Goal: Information Seeking & Learning: Check status

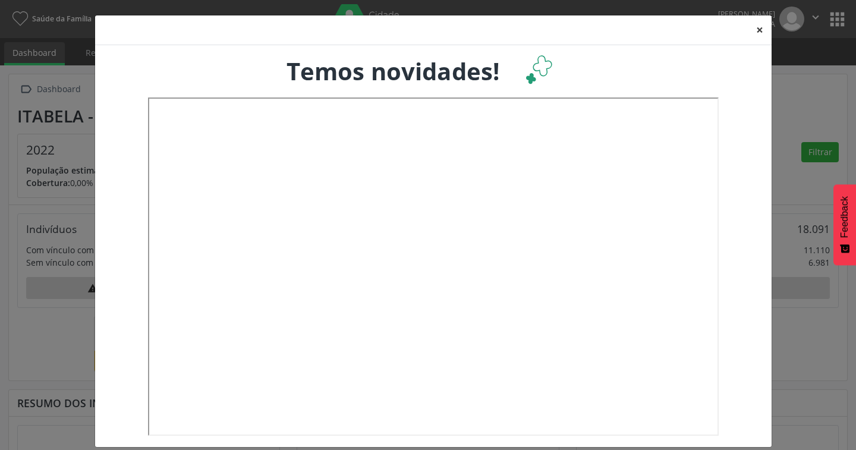
click at [752, 30] on button "×" at bounding box center [760, 29] width 24 height 29
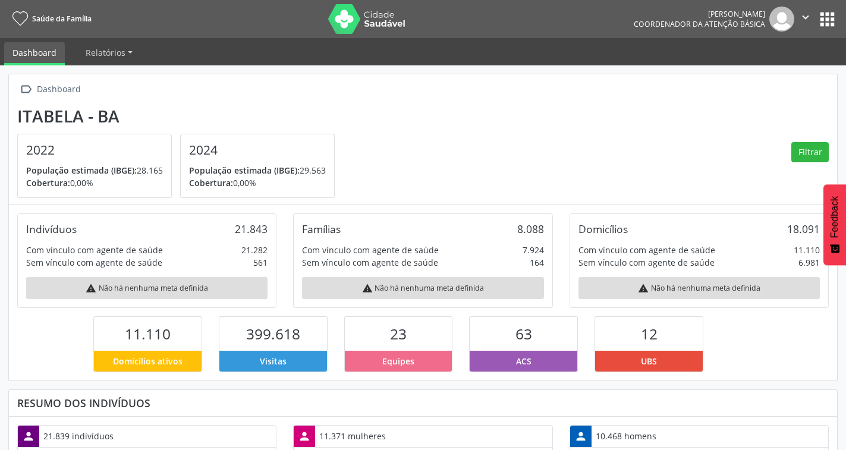
click at [828, 14] on button "apps" at bounding box center [827, 19] width 21 height 21
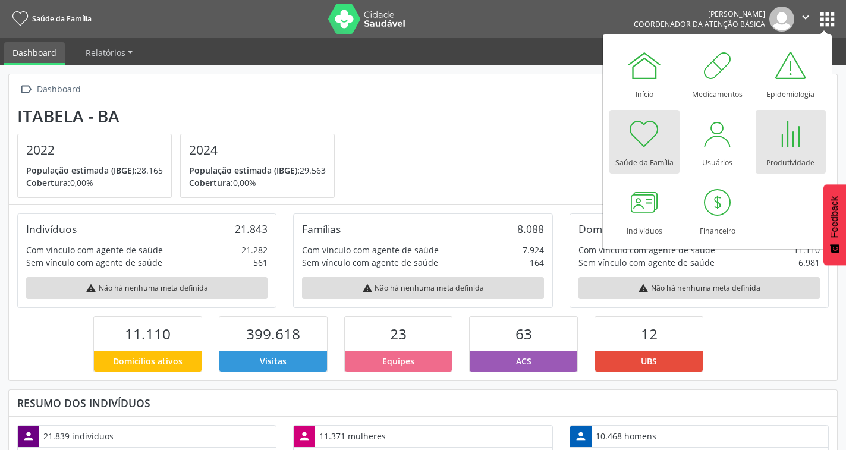
click at [792, 140] on div at bounding box center [791, 134] width 36 height 36
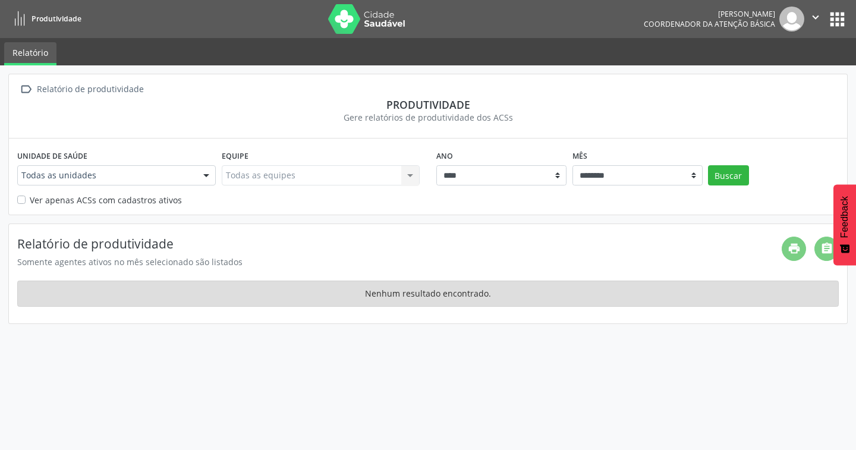
click at [211, 177] on div at bounding box center [206, 176] width 18 height 20
type input "****"
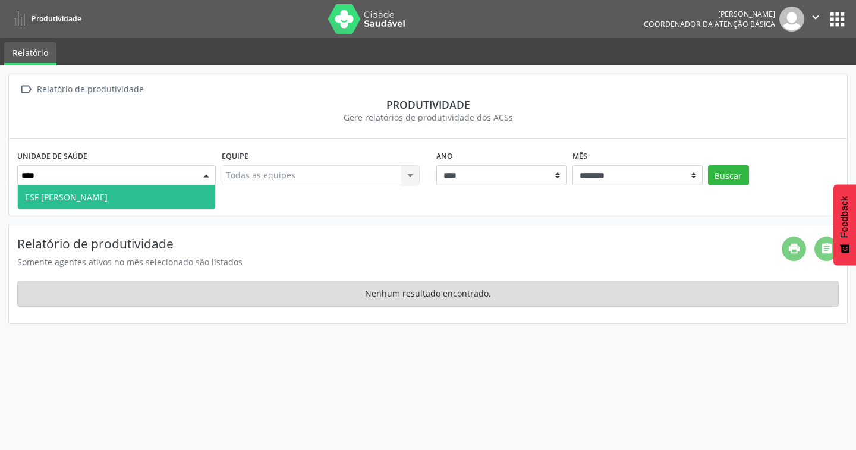
click at [115, 189] on span "ESF [PERSON_NAME]" at bounding box center [116, 197] width 197 height 24
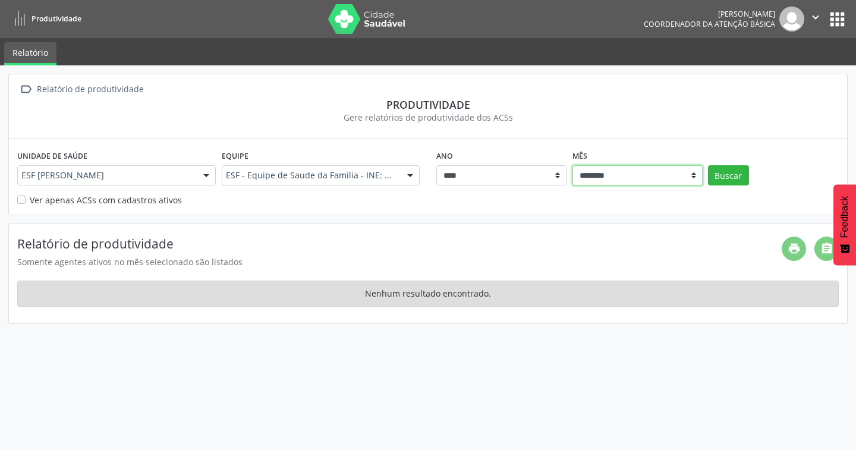
click at [693, 178] on select "******** ****** ***** ***** **** ***** ***** ********* *******" at bounding box center [637, 175] width 130 height 20
select select "**"
click at [572, 165] on select "******** ****** ***** ***** **** ***** ***** ********* *******" at bounding box center [637, 175] width 130 height 20
click at [723, 179] on button "Buscar" at bounding box center [728, 175] width 41 height 20
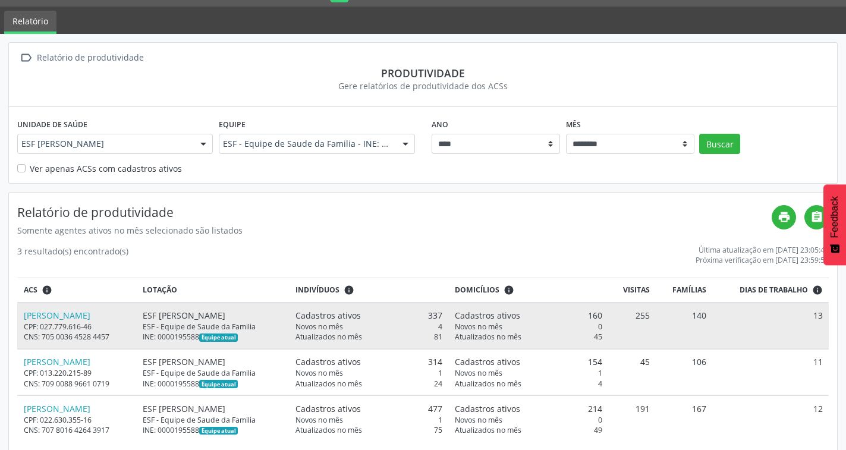
scroll to position [48, 0]
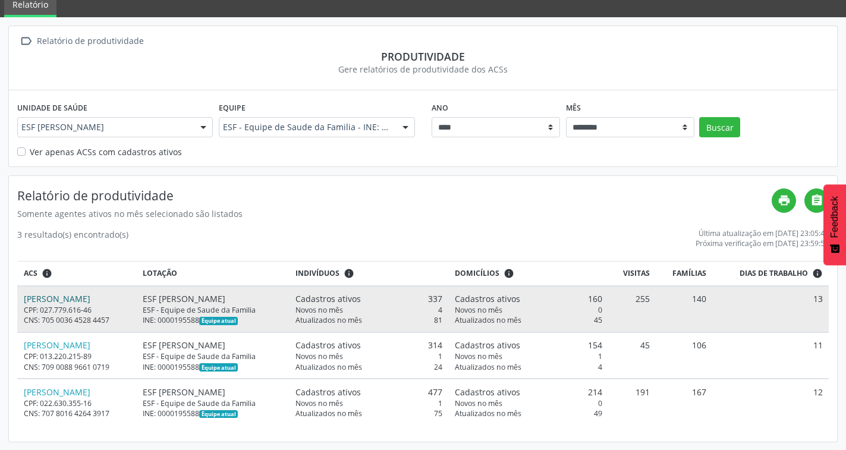
click at [66, 295] on link "[PERSON_NAME]" at bounding box center [57, 298] width 67 height 11
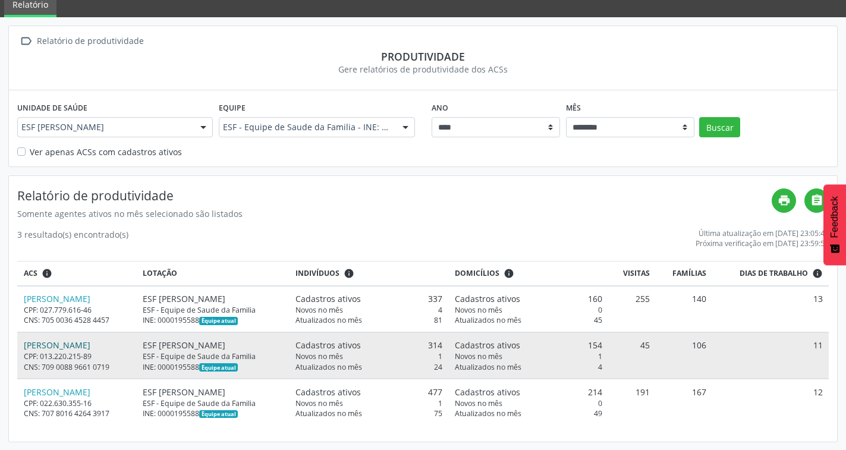
click at [70, 349] on link "[PERSON_NAME]" at bounding box center [57, 344] width 67 height 11
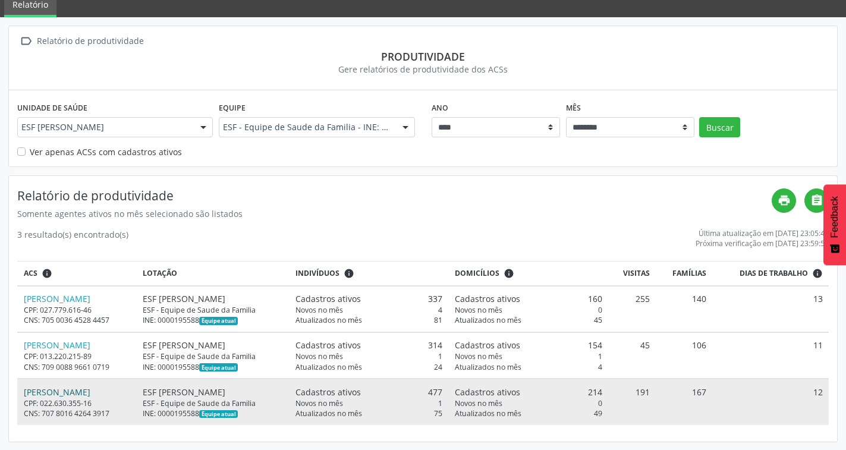
click at [70, 395] on link "[PERSON_NAME]" at bounding box center [57, 391] width 67 height 11
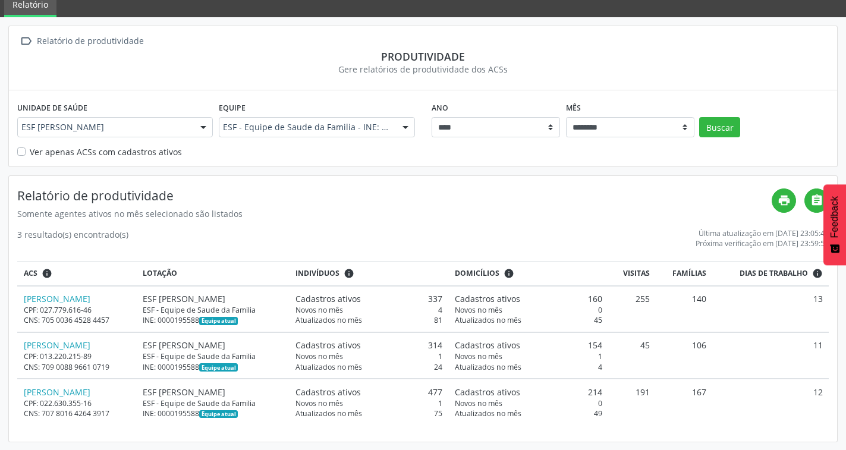
scroll to position [0, 0]
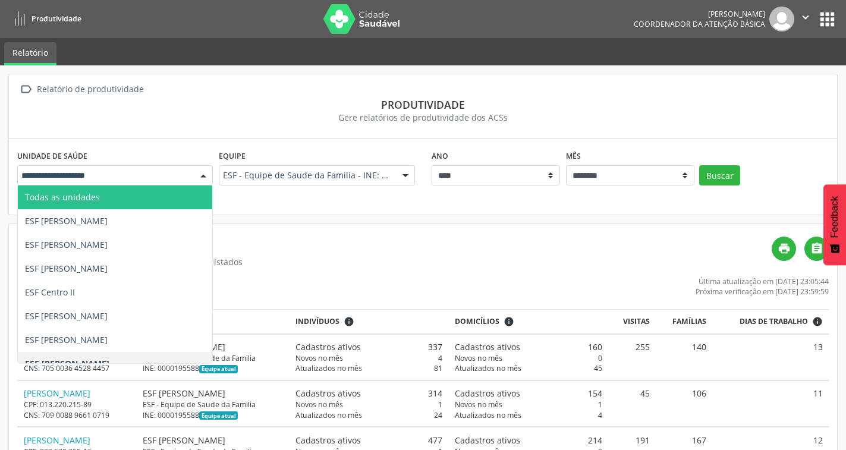
click at [207, 179] on div at bounding box center [203, 176] width 18 height 20
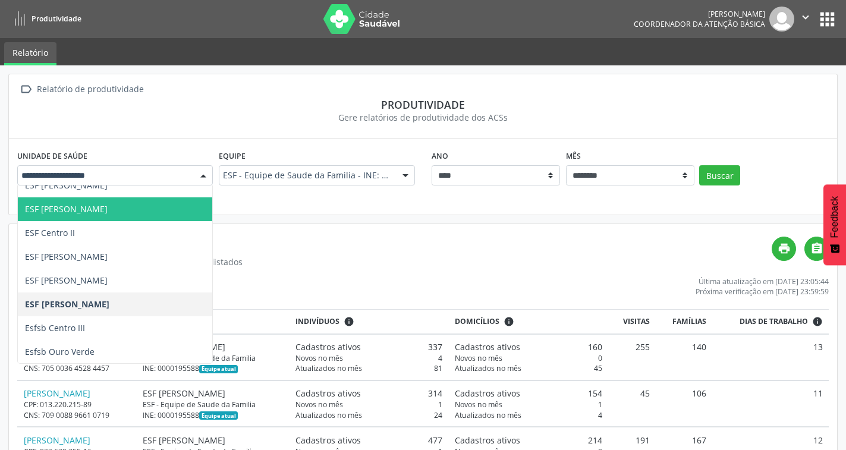
scroll to position [119, 0]
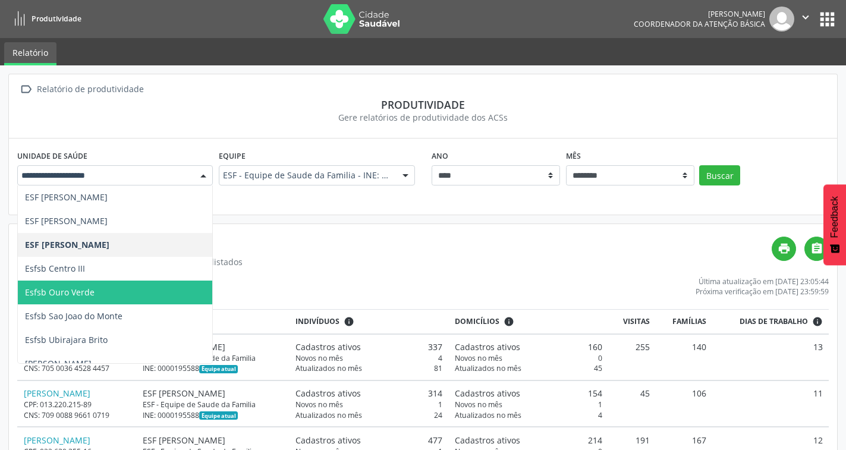
click at [79, 287] on span "Esfsb Ouro Verde" at bounding box center [60, 291] width 70 height 11
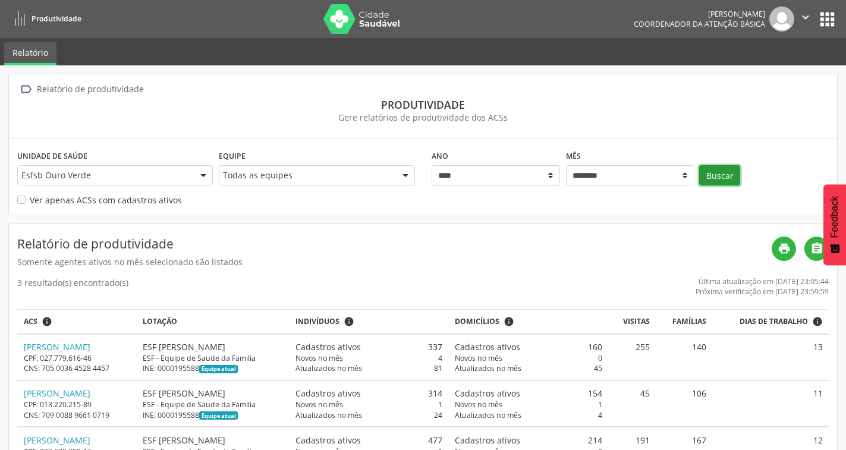
click at [721, 177] on button "Buscar" at bounding box center [719, 175] width 41 height 20
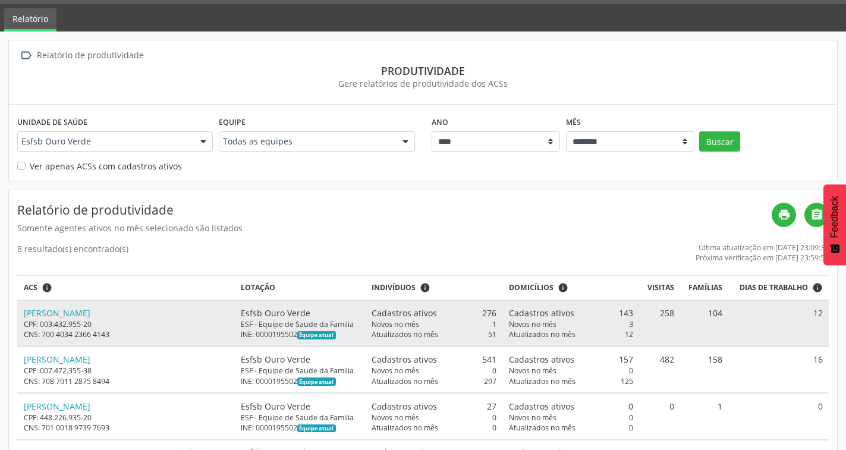
scroll to position [59, 0]
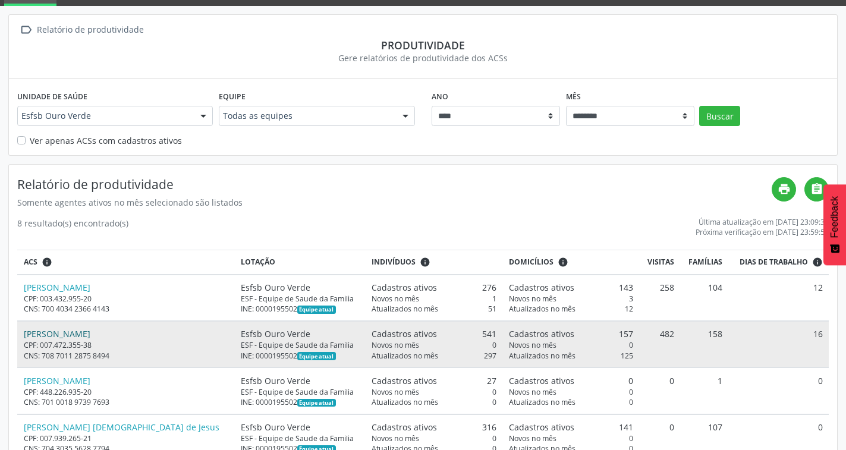
click at [61, 338] on link "[PERSON_NAME]" at bounding box center [57, 333] width 67 height 11
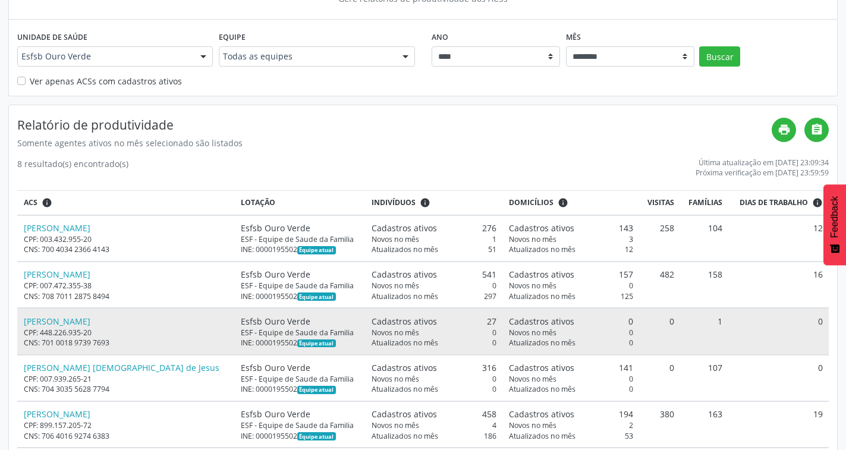
scroll to position [178, 0]
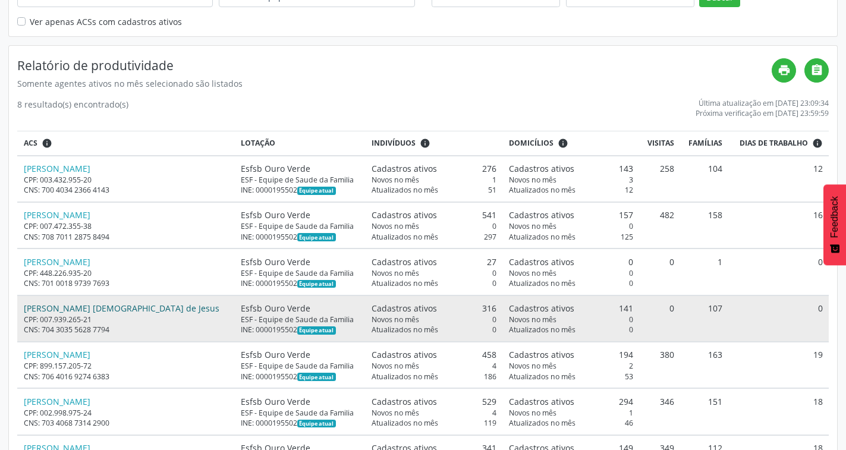
click at [66, 311] on link "[PERSON_NAME] [DEMOGRAPHIC_DATA] de Jesus" at bounding box center [122, 307] width 196 height 11
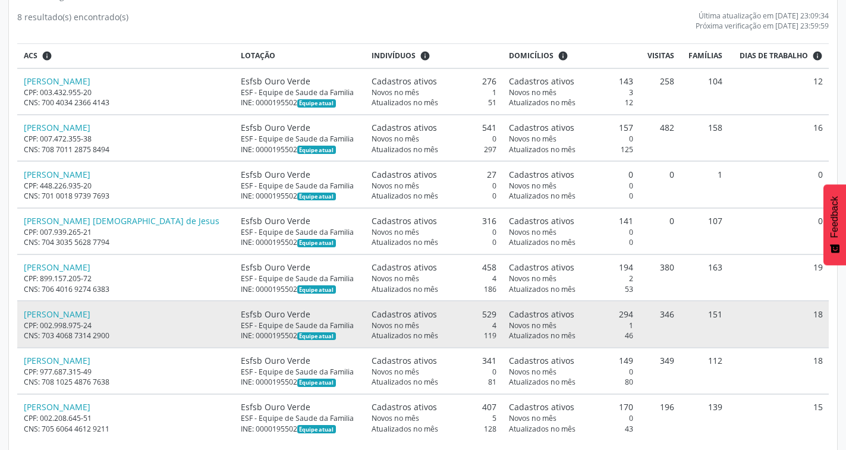
scroll to position [281, 0]
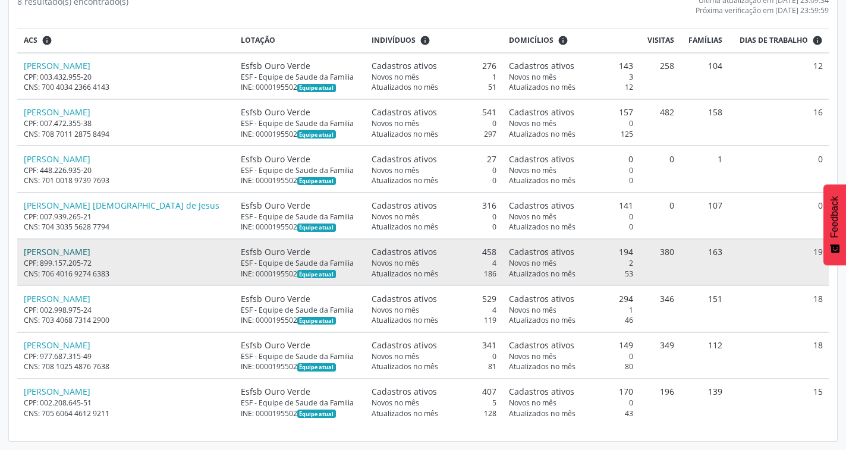
click at [90, 256] on link "[PERSON_NAME]" at bounding box center [57, 251] width 67 height 11
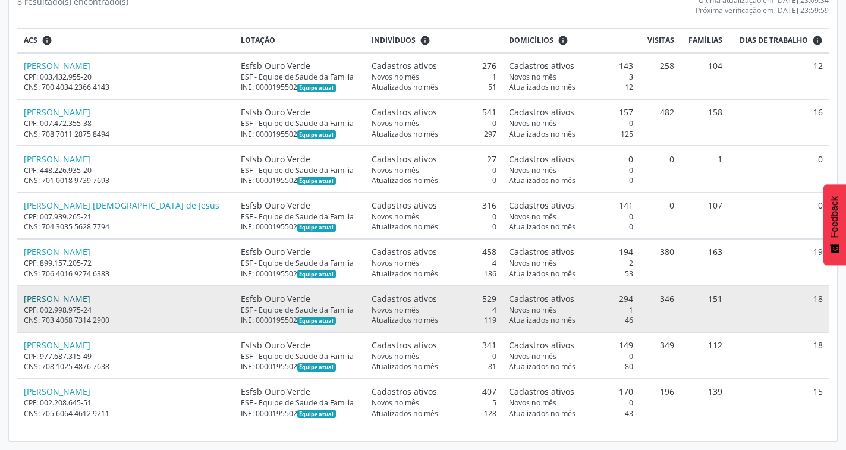
click at [31, 298] on link "[PERSON_NAME]" at bounding box center [57, 298] width 67 height 11
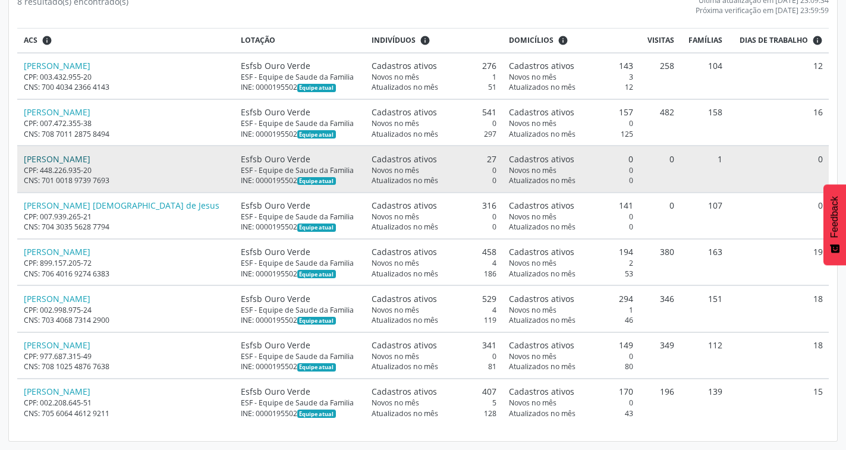
click at [90, 161] on link "[PERSON_NAME]" at bounding box center [57, 158] width 67 height 11
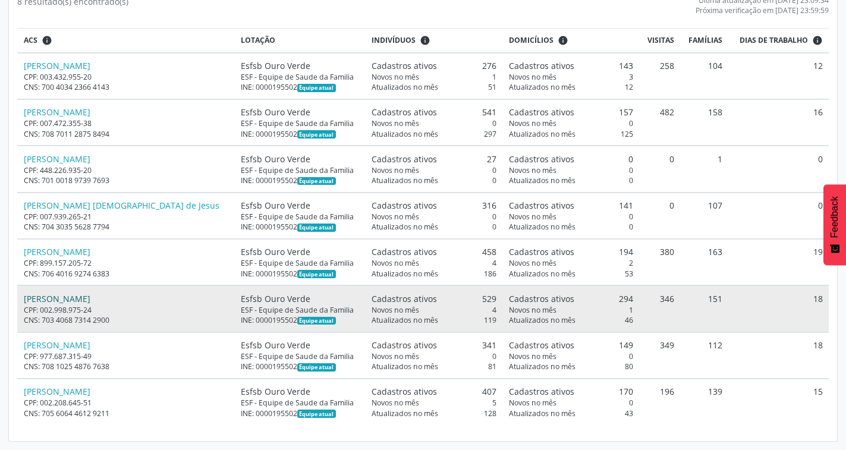
click at [78, 302] on link "[PERSON_NAME]" at bounding box center [57, 298] width 67 height 11
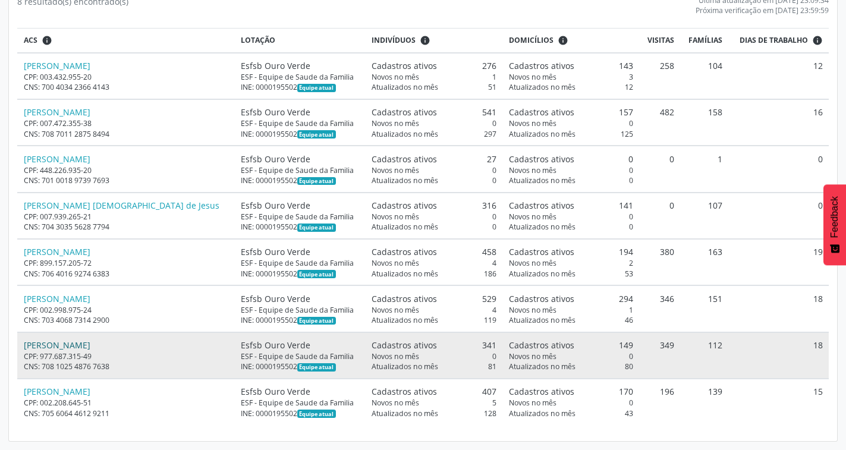
click at [56, 349] on link "[PERSON_NAME]" at bounding box center [57, 344] width 67 height 11
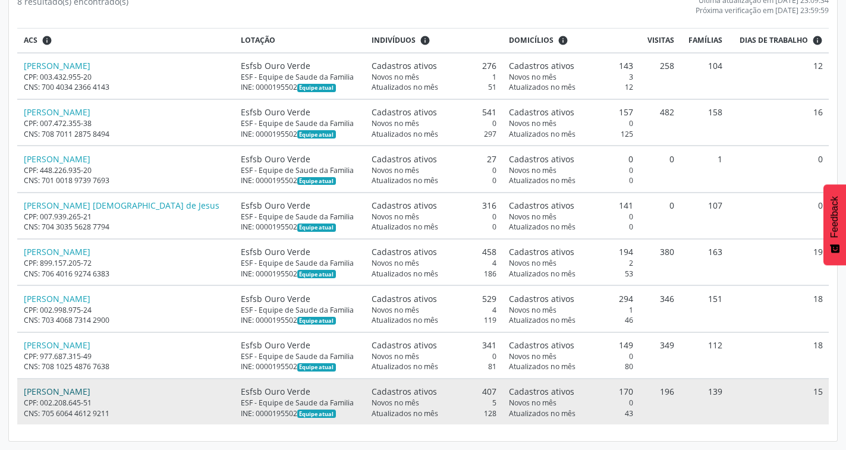
click at [84, 396] on link "[PERSON_NAME]" at bounding box center [57, 391] width 67 height 11
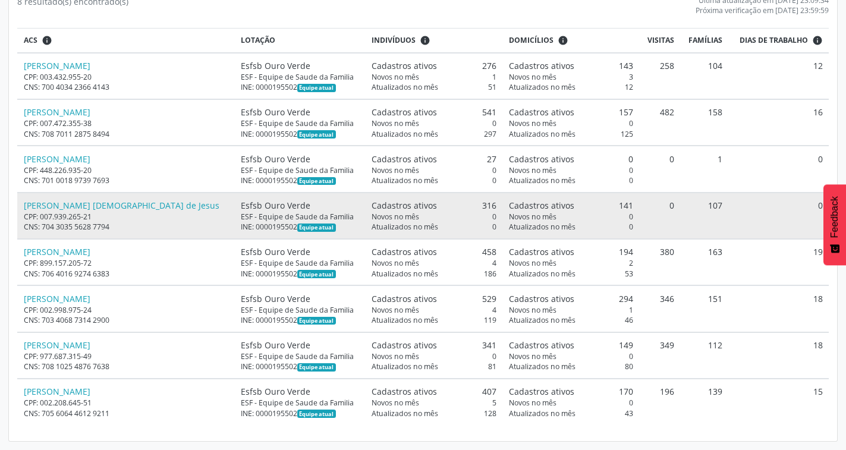
click at [131, 207] on div "[PERSON_NAME] [DEMOGRAPHIC_DATA] de Jesus" at bounding box center [126, 205] width 204 height 12
click at [78, 208] on link "[PERSON_NAME] [DEMOGRAPHIC_DATA] de Jesus" at bounding box center [122, 205] width 196 height 11
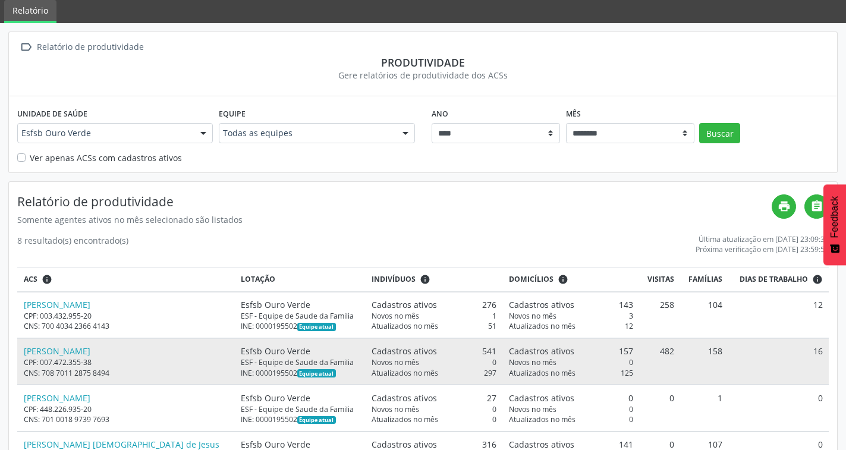
scroll to position [0, 0]
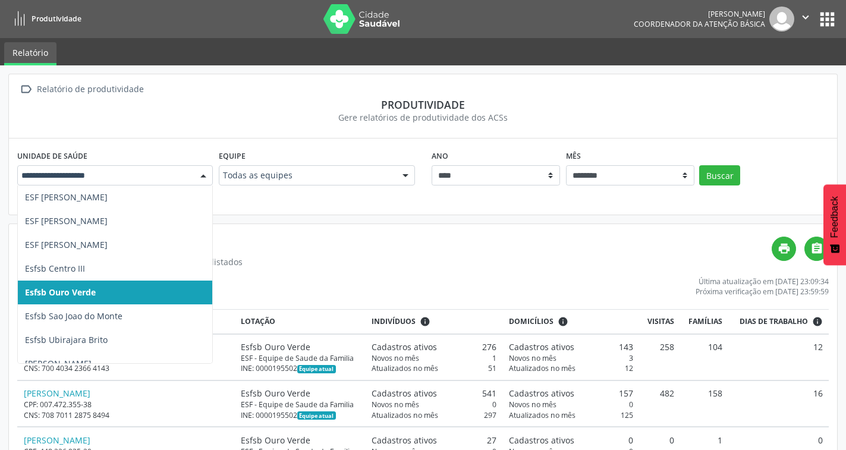
click at [201, 175] on div at bounding box center [203, 176] width 18 height 20
click at [304, 240] on h4 "Relatório de produtividade" at bounding box center [394, 244] width 754 height 15
click at [203, 178] on div at bounding box center [203, 176] width 18 height 20
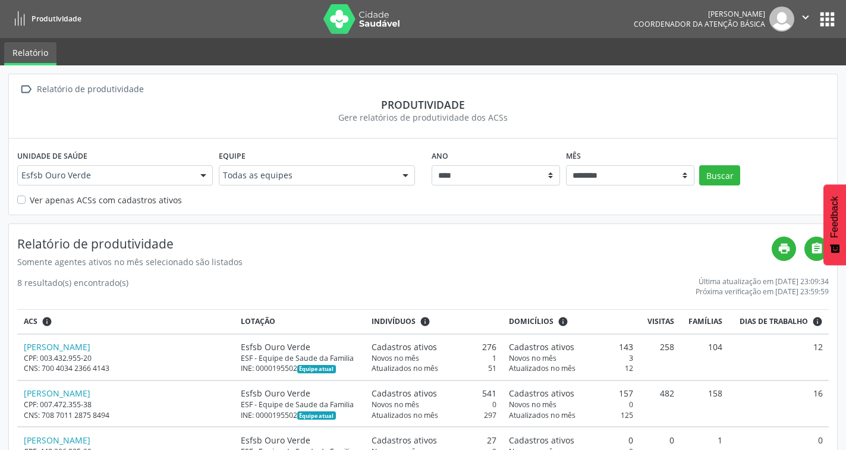
click at [289, 250] on h4 "Relatório de produtividade" at bounding box center [394, 244] width 754 height 15
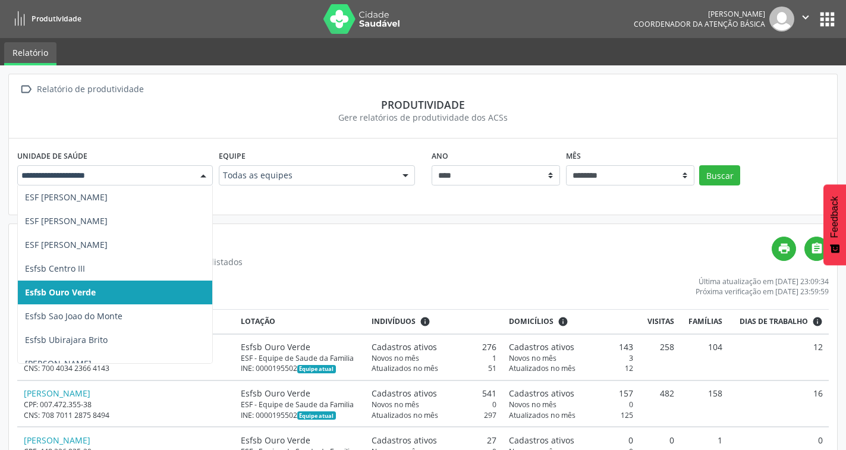
click at [200, 174] on div at bounding box center [203, 176] width 18 height 20
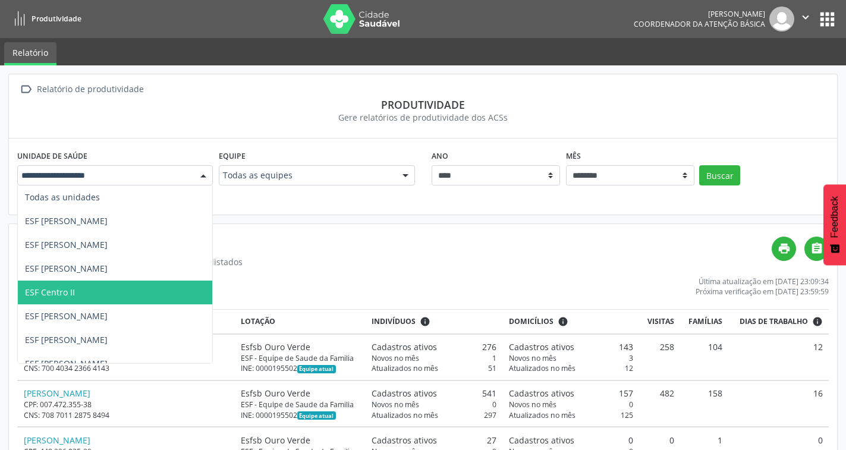
click at [73, 294] on span "ESF Centro II" at bounding box center [50, 291] width 50 height 11
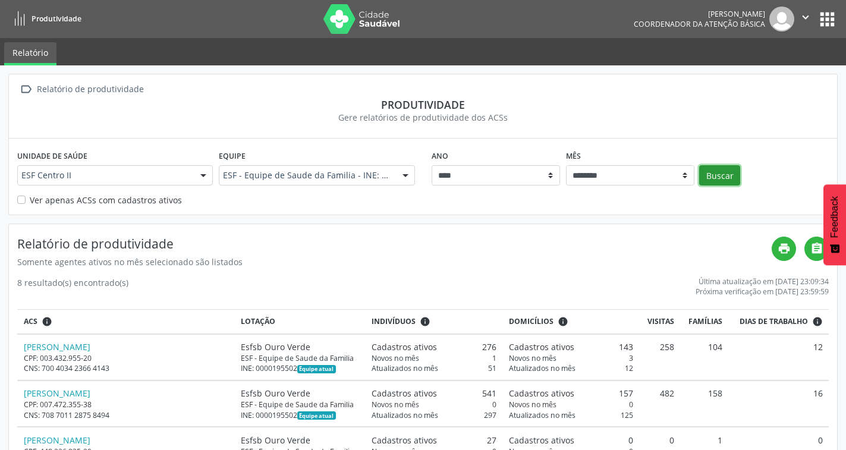
click at [710, 176] on button "Buscar" at bounding box center [719, 175] width 41 height 20
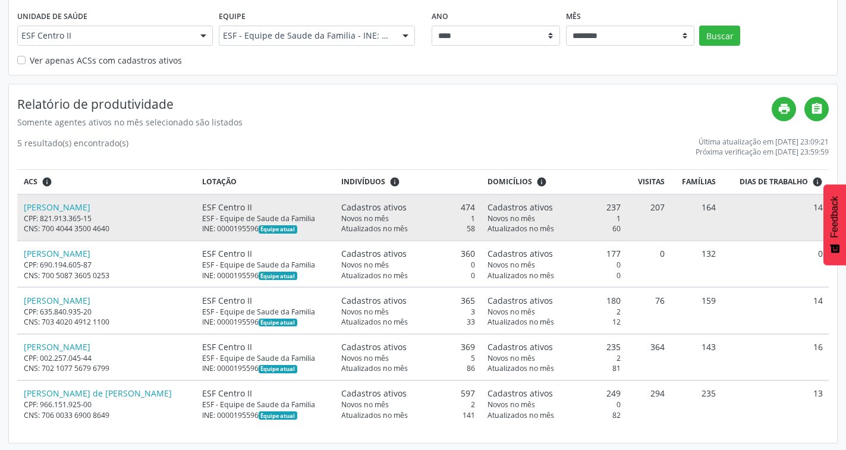
scroll to position [141, 0]
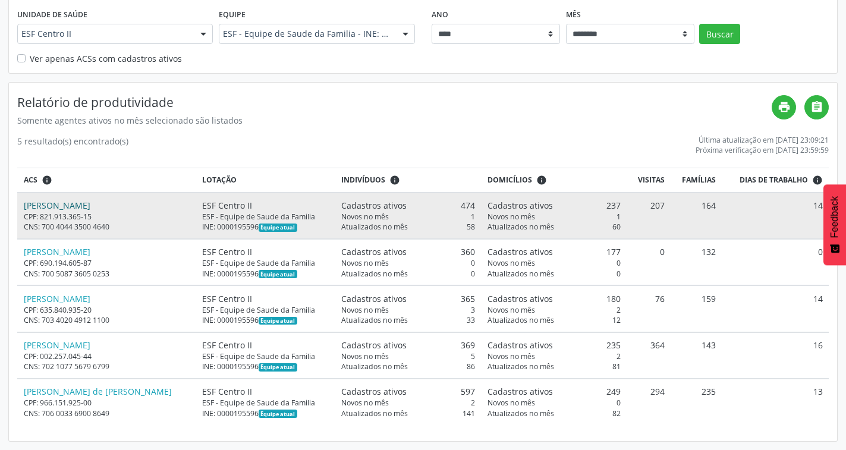
click at [81, 204] on link "[PERSON_NAME]" at bounding box center [57, 205] width 67 height 11
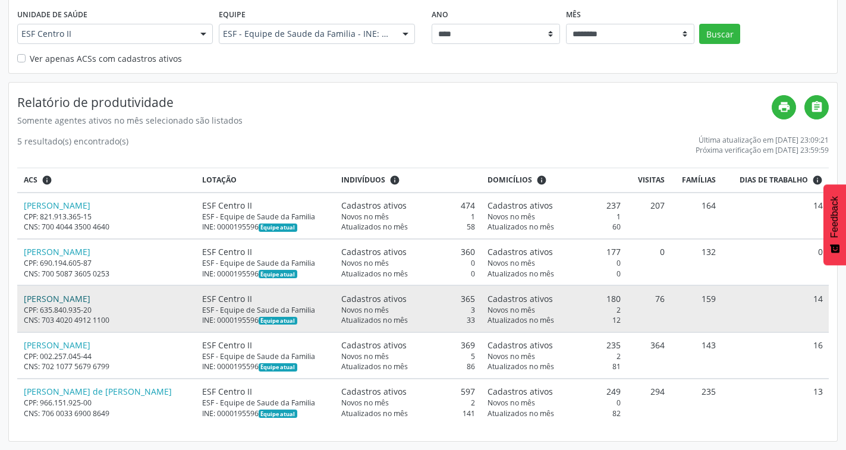
click at [59, 298] on link "[PERSON_NAME]" at bounding box center [57, 298] width 67 height 11
click at [63, 297] on link "[PERSON_NAME]" at bounding box center [57, 298] width 67 height 11
click at [90, 301] on link "[PERSON_NAME]" at bounding box center [57, 298] width 67 height 11
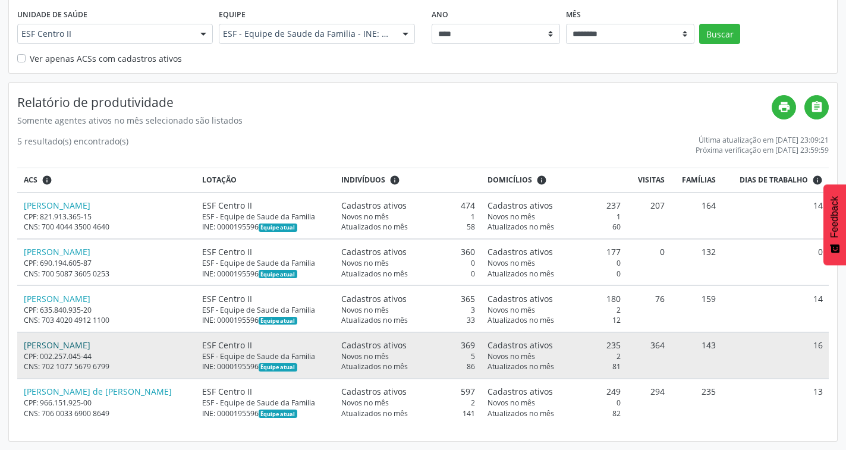
click at [61, 343] on link "[PERSON_NAME]" at bounding box center [57, 344] width 67 height 11
click at [54, 348] on link "[PERSON_NAME]" at bounding box center [57, 344] width 67 height 11
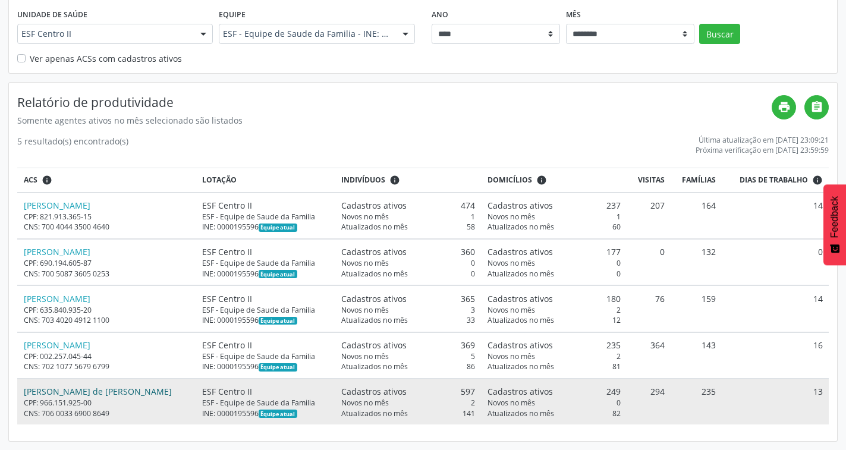
click at [82, 390] on link "[PERSON_NAME] de [PERSON_NAME]" at bounding box center [98, 391] width 148 height 11
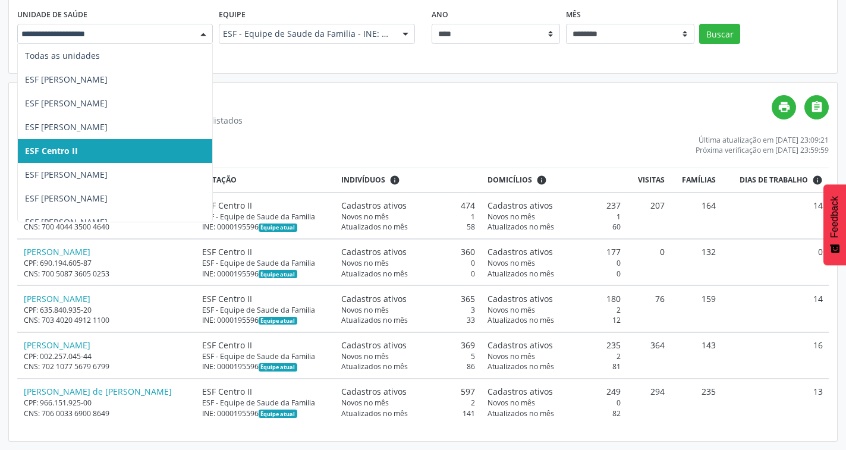
click at [199, 33] on div at bounding box center [203, 34] width 18 height 20
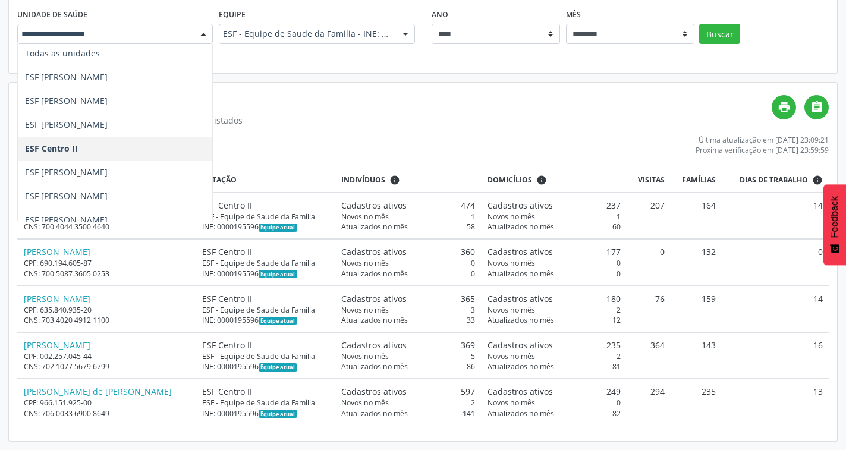
scroll to position [0, 0]
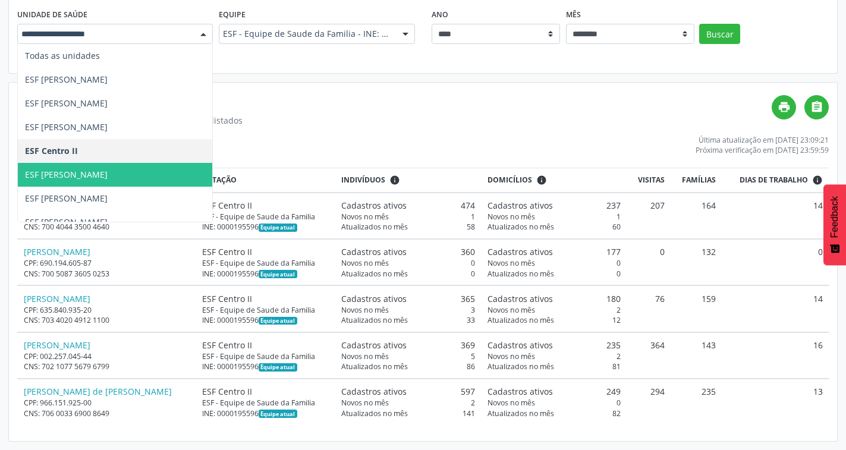
click at [122, 175] on span "ESF [PERSON_NAME]" at bounding box center [115, 175] width 194 height 24
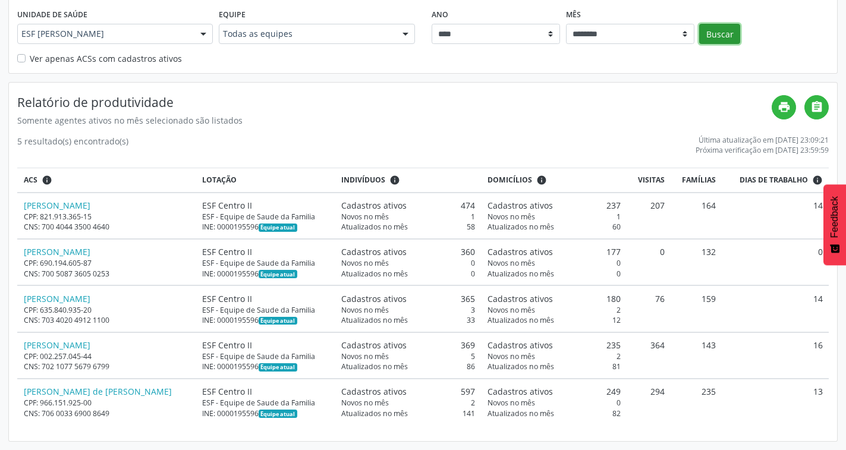
click at [714, 35] on button "Buscar" at bounding box center [719, 34] width 41 height 20
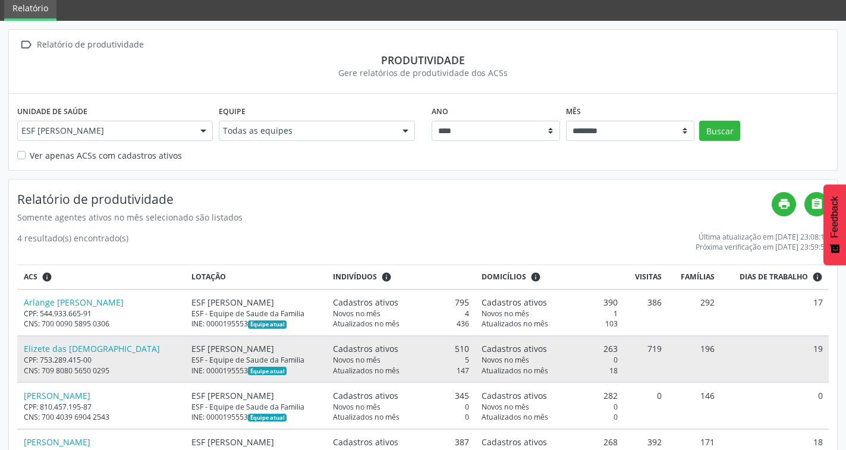
scroll to position [95, 0]
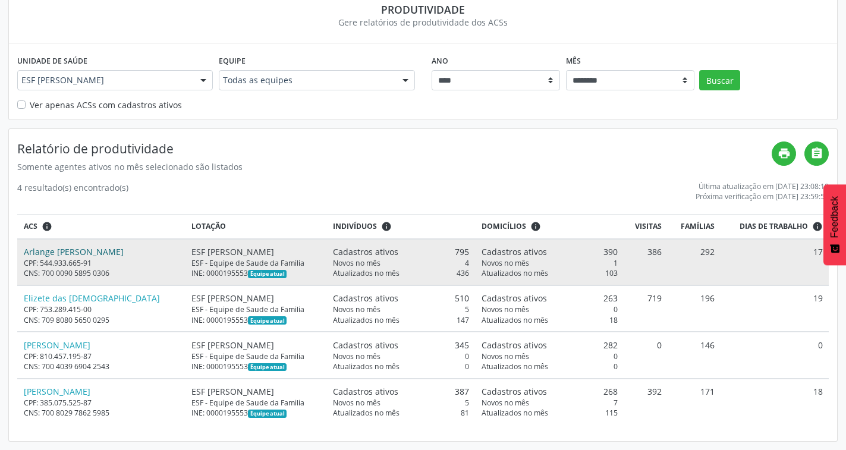
click at [71, 252] on link "Arlange [PERSON_NAME]" at bounding box center [74, 251] width 100 height 11
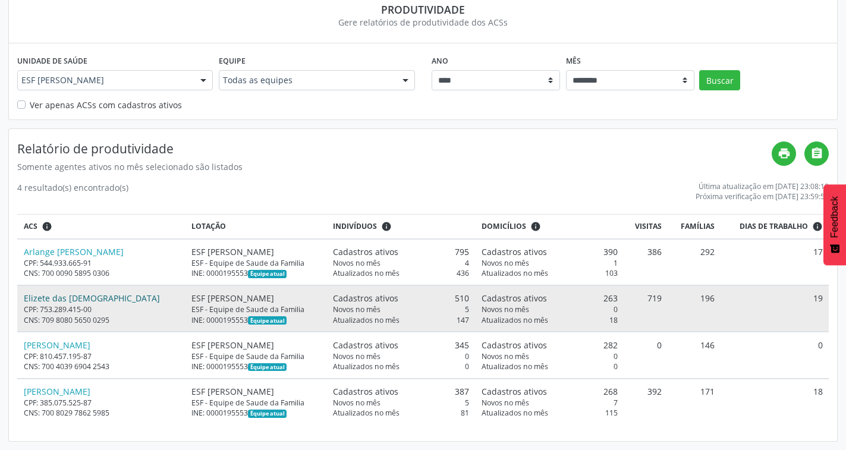
click at [79, 300] on link "Elizete das [DEMOGRAPHIC_DATA]" at bounding box center [92, 297] width 136 height 11
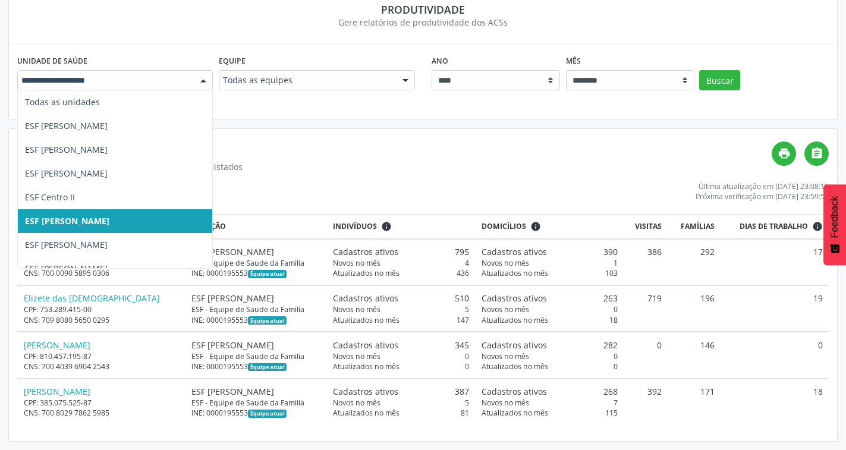
click at [197, 81] on div at bounding box center [203, 81] width 18 height 20
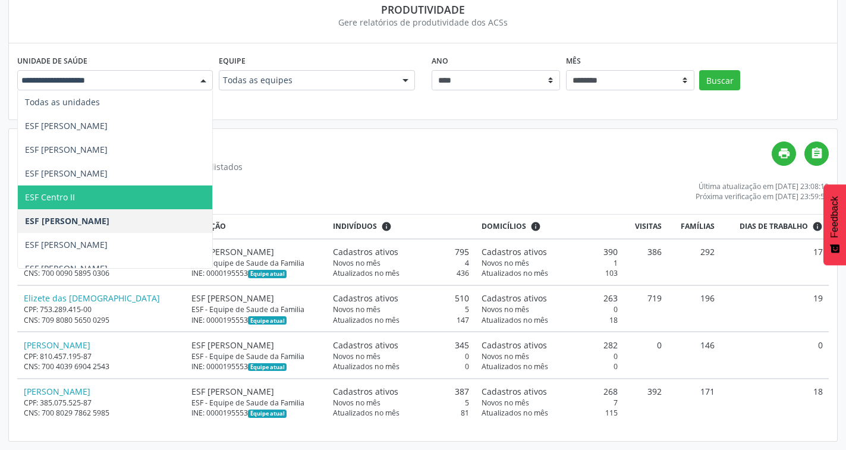
click at [80, 193] on span "ESF Centro II" at bounding box center [115, 197] width 194 height 24
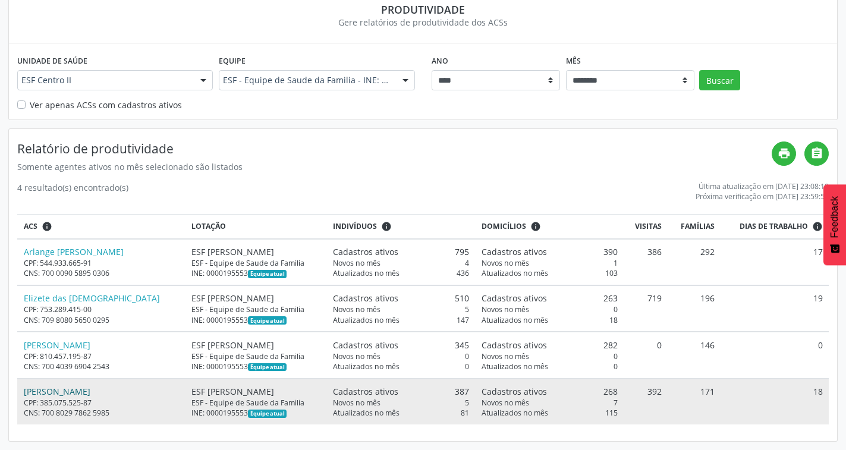
click at [62, 393] on link "[PERSON_NAME]" at bounding box center [57, 391] width 67 height 11
click at [74, 389] on link "[PERSON_NAME]" at bounding box center [57, 391] width 67 height 11
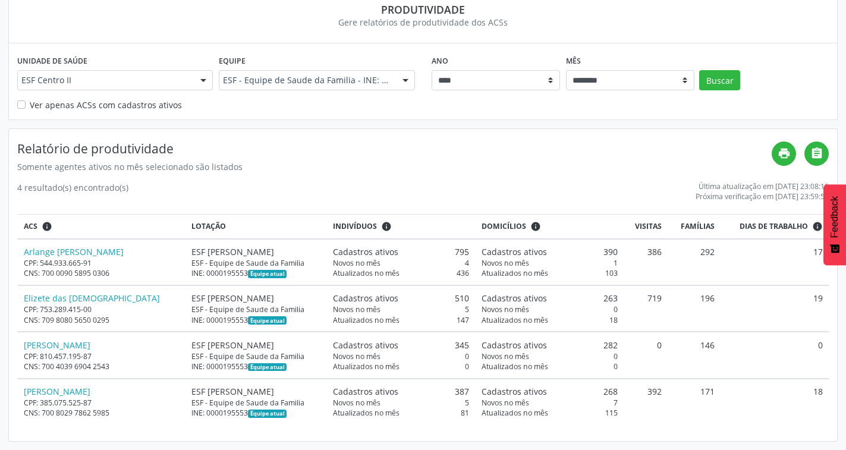
click at [201, 79] on div at bounding box center [203, 81] width 18 height 20
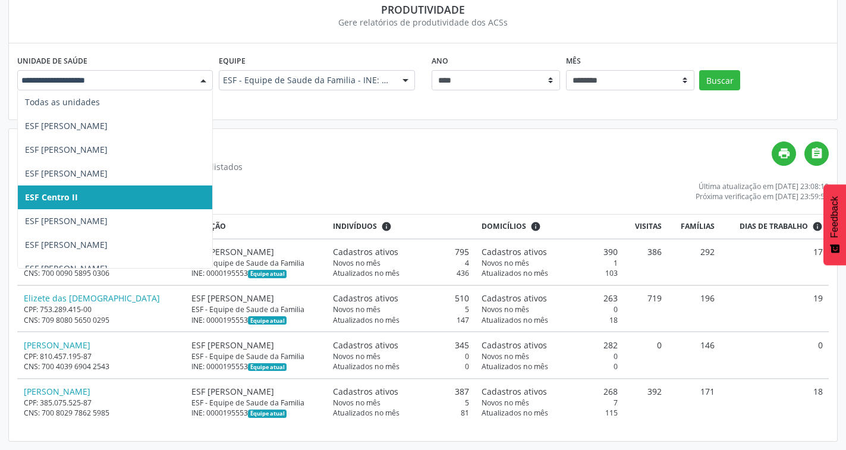
click at [67, 197] on span "ESF Centro II" at bounding box center [51, 196] width 53 height 11
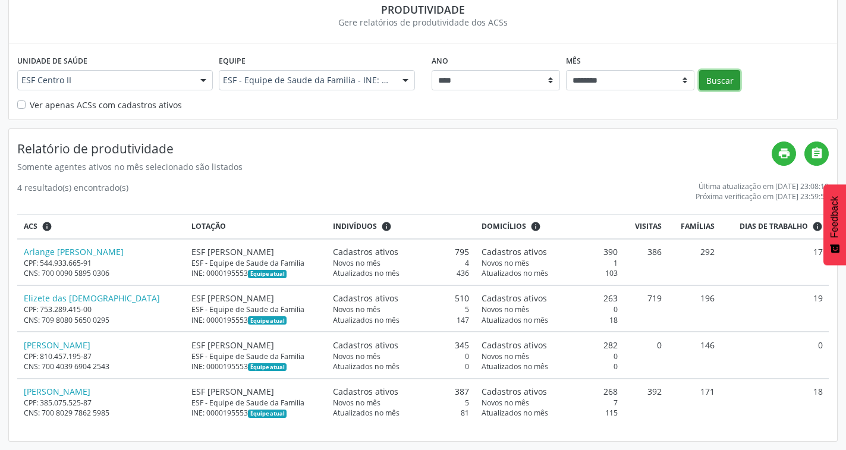
click at [717, 81] on button "Buscar" at bounding box center [719, 80] width 41 height 20
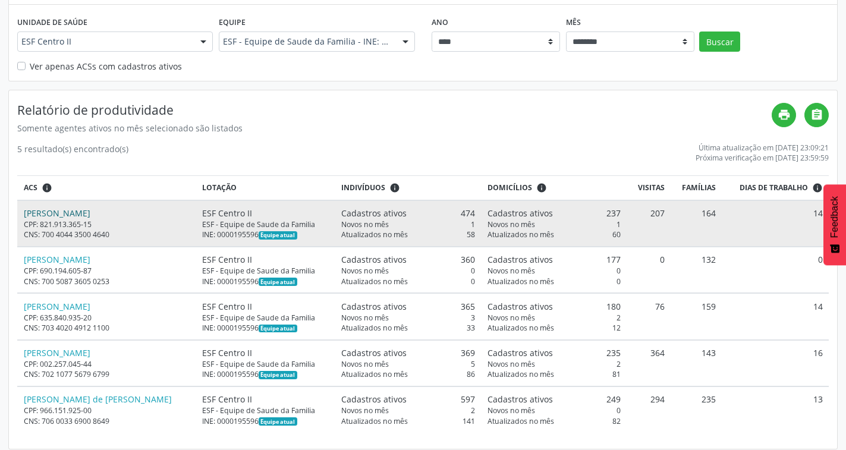
scroll to position [141, 0]
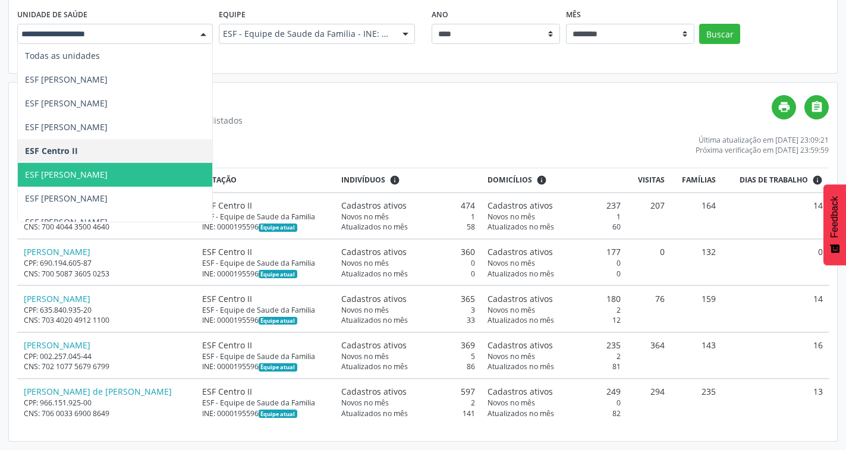
click at [203, 33] on div at bounding box center [203, 34] width 18 height 20
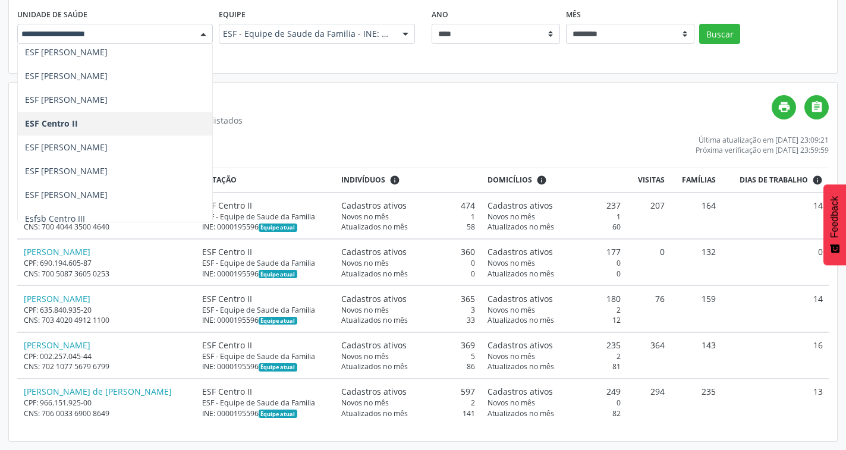
scroll to position [12, 0]
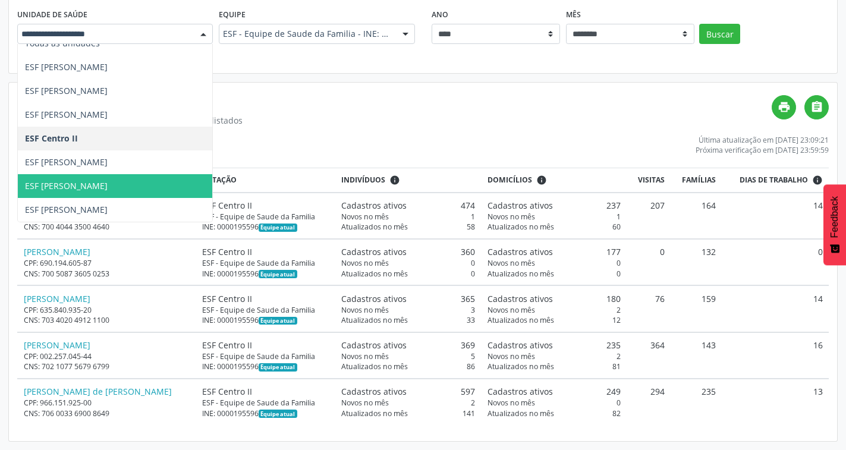
click at [87, 186] on span "ESF [PERSON_NAME]" at bounding box center [66, 185] width 83 height 11
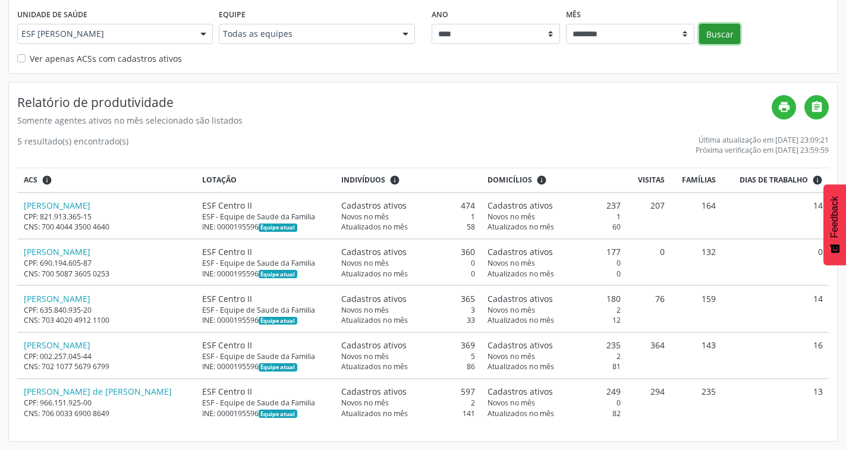
click at [705, 37] on button "Buscar" at bounding box center [719, 34] width 41 height 20
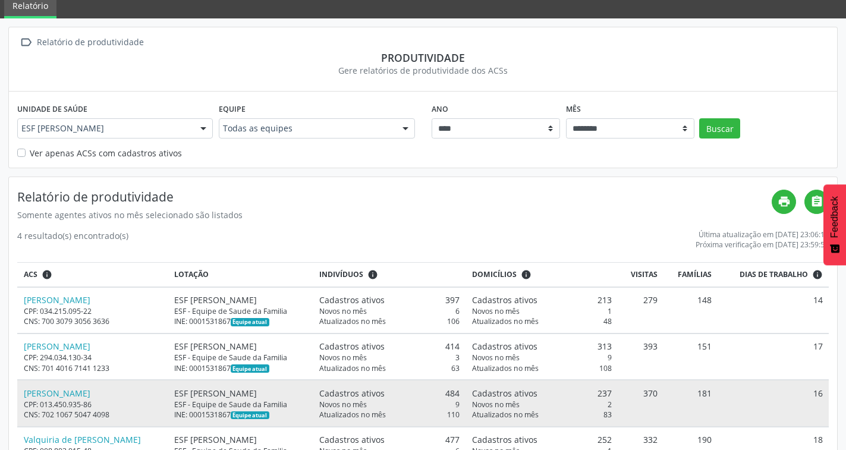
scroll to position [95, 0]
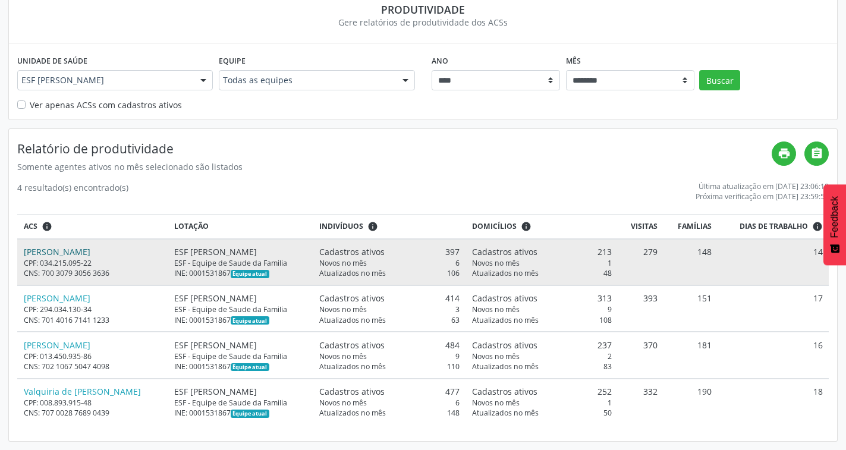
click at [51, 254] on link "[PERSON_NAME]" at bounding box center [57, 251] width 67 height 11
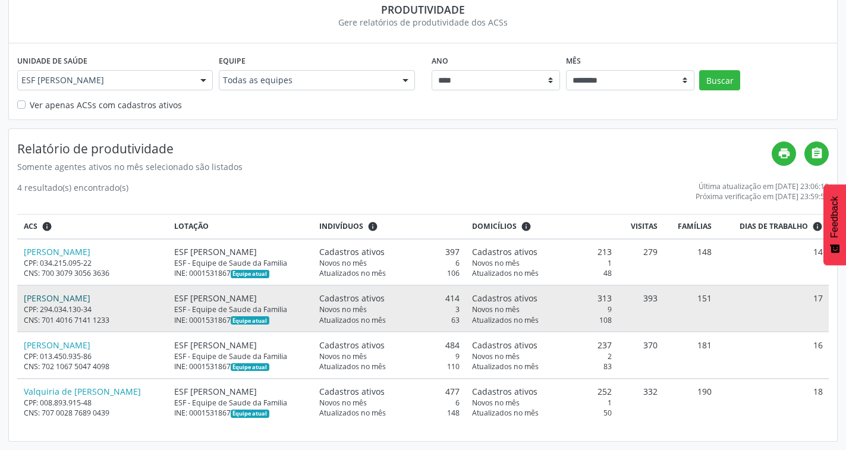
click at [71, 298] on link "[PERSON_NAME]" at bounding box center [57, 297] width 67 height 11
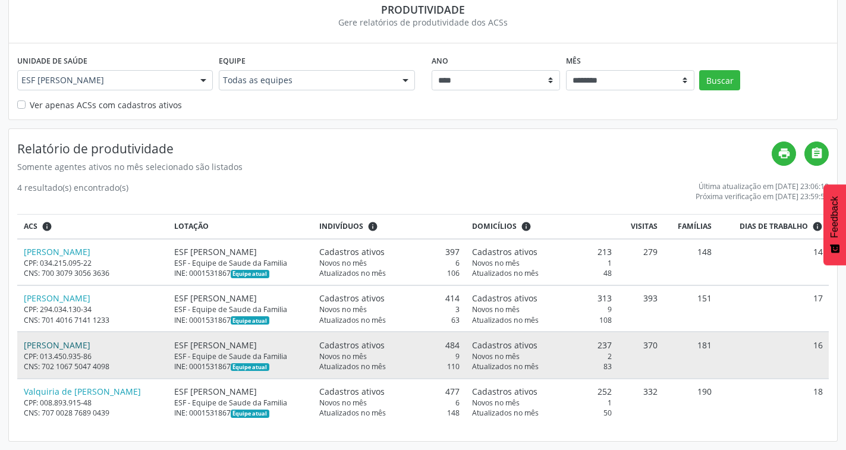
click at [66, 349] on link "[PERSON_NAME]" at bounding box center [57, 344] width 67 height 11
click at [89, 342] on link "[PERSON_NAME]" at bounding box center [57, 344] width 67 height 11
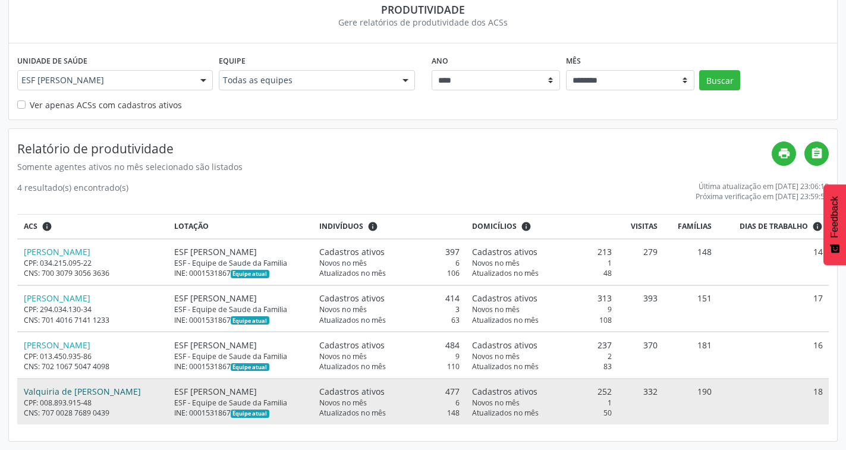
click at [49, 390] on link "Valquiria de [PERSON_NAME]" at bounding box center [82, 391] width 117 height 11
click at [72, 388] on link "Valquiria de [PERSON_NAME]" at bounding box center [82, 391] width 117 height 11
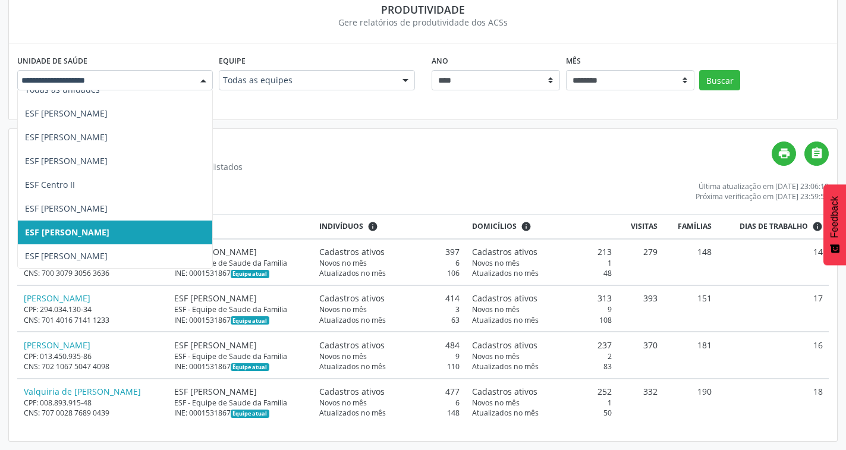
click at [204, 84] on div at bounding box center [203, 81] width 18 height 20
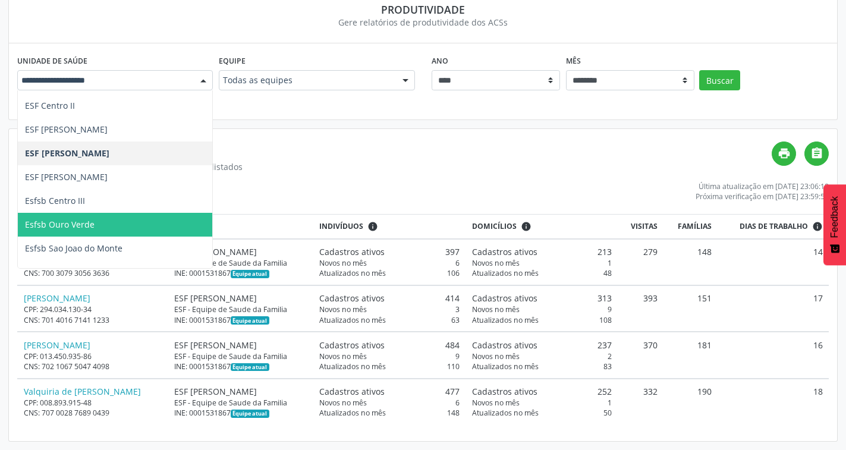
scroll to position [0, 0]
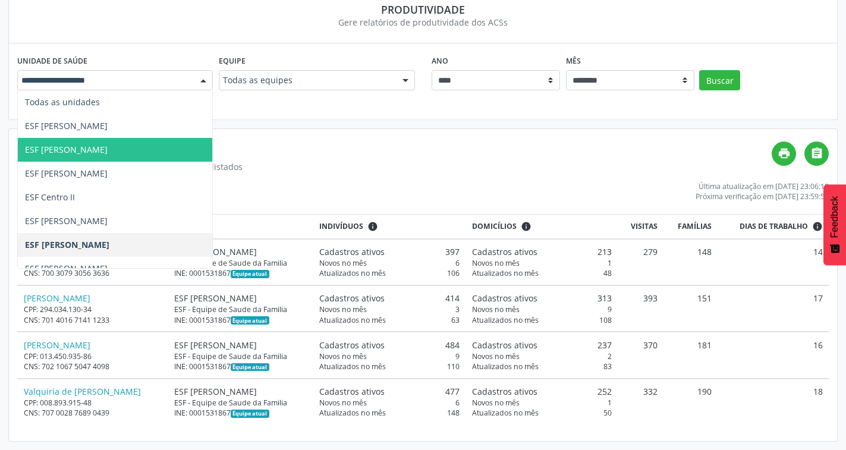
click at [81, 156] on span "ESF [PERSON_NAME]" at bounding box center [115, 150] width 194 height 24
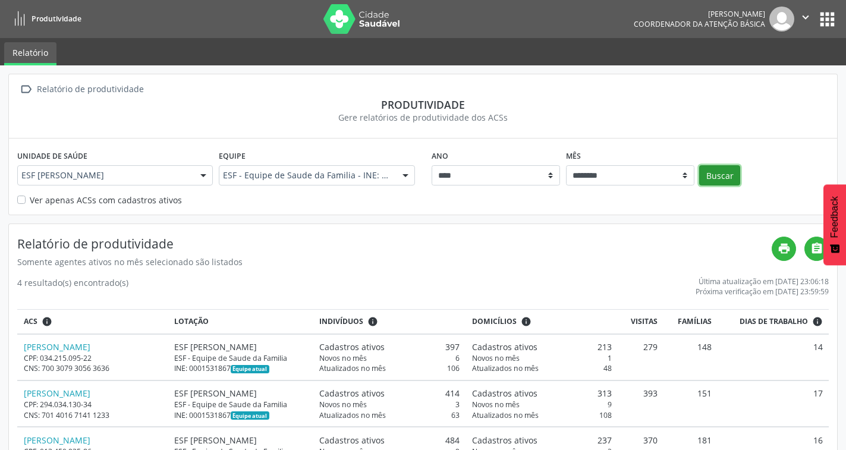
click at [723, 174] on button "Buscar" at bounding box center [719, 175] width 41 height 20
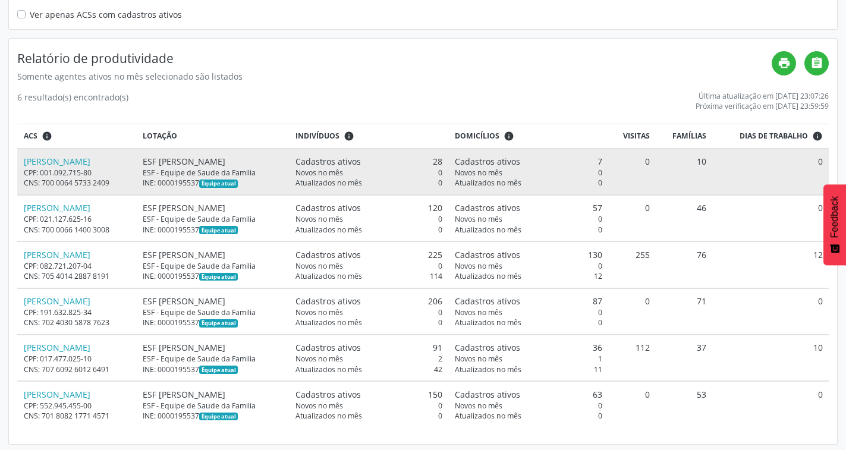
scroll to position [188, 0]
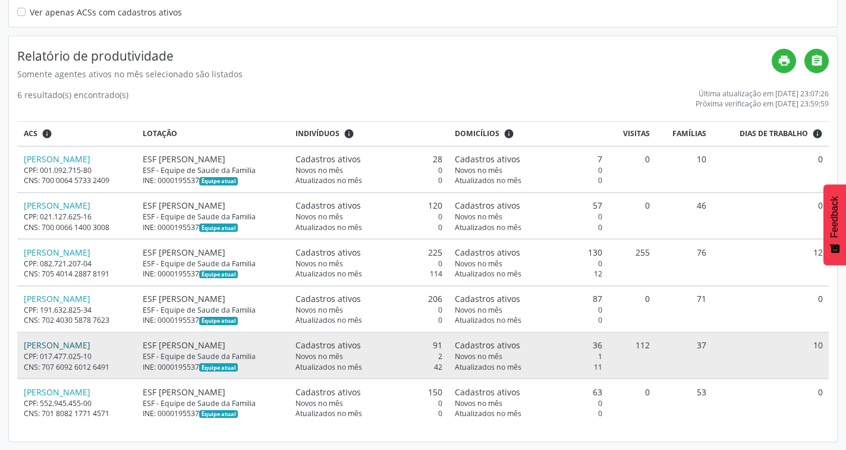
click at [37, 345] on link "[PERSON_NAME]" at bounding box center [57, 344] width 67 height 11
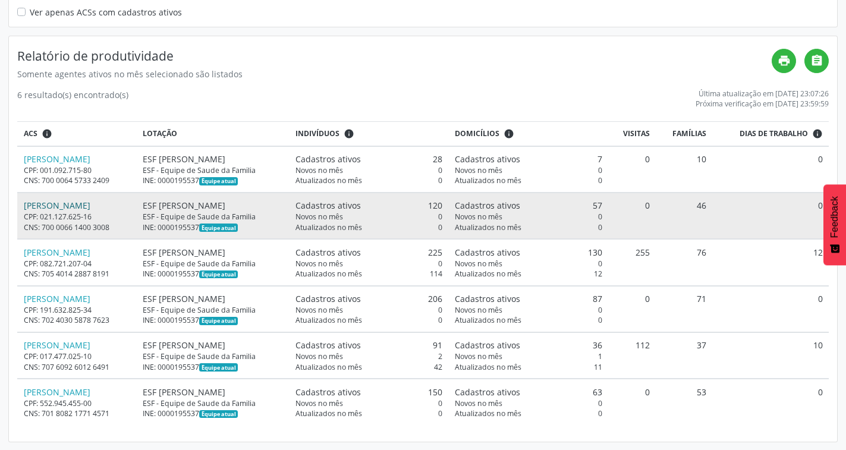
click at [71, 205] on link "[PERSON_NAME]" at bounding box center [57, 205] width 67 height 11
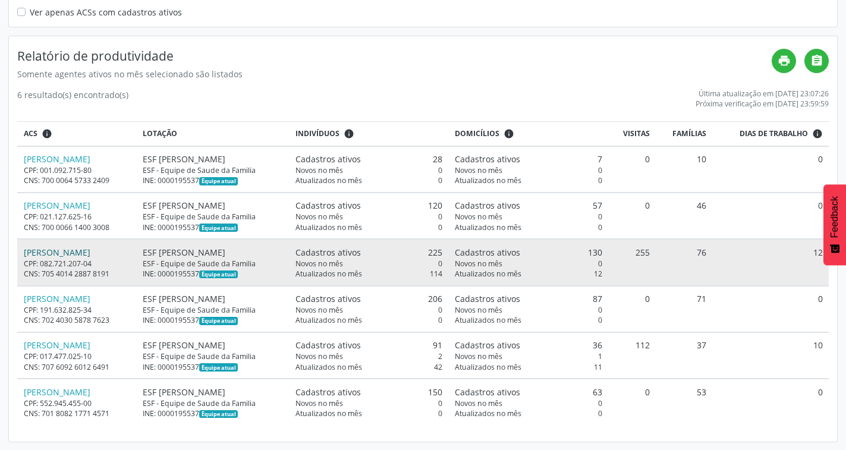
click at [90, 254] on link "[PERSON_NAME]" at bounding box center [57, 252] width 67 height 11
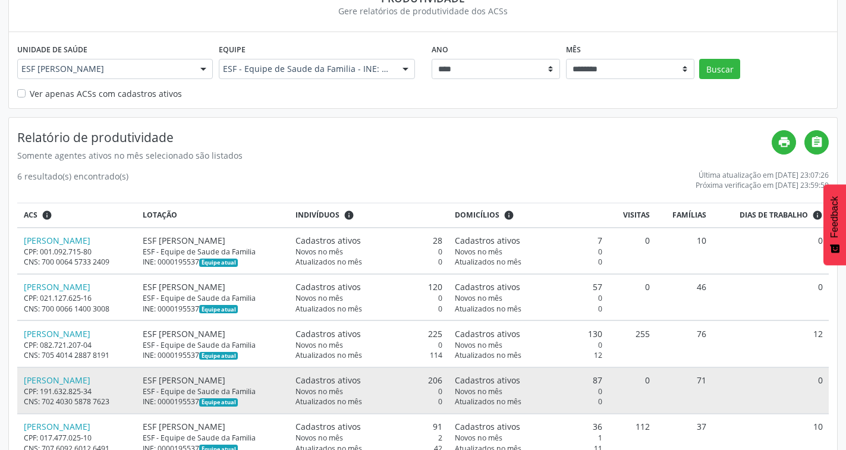
scroll to position [0, 0]
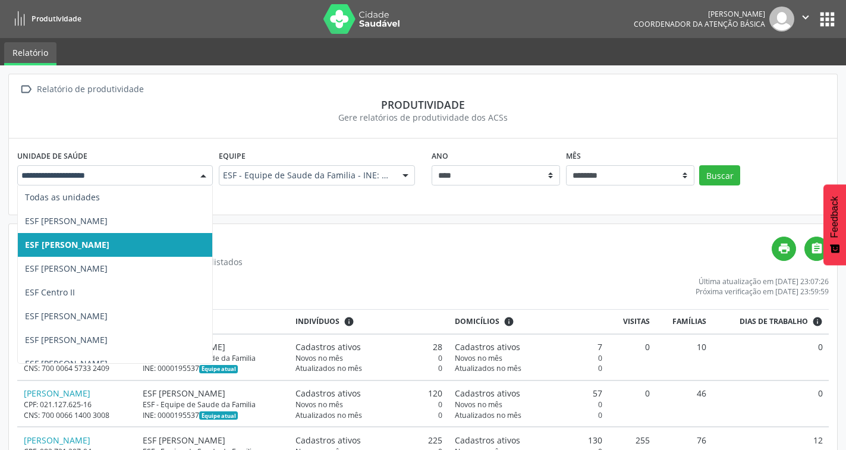
click at [201, 175] on div at bounding box center [203, 176] width 18 height 20
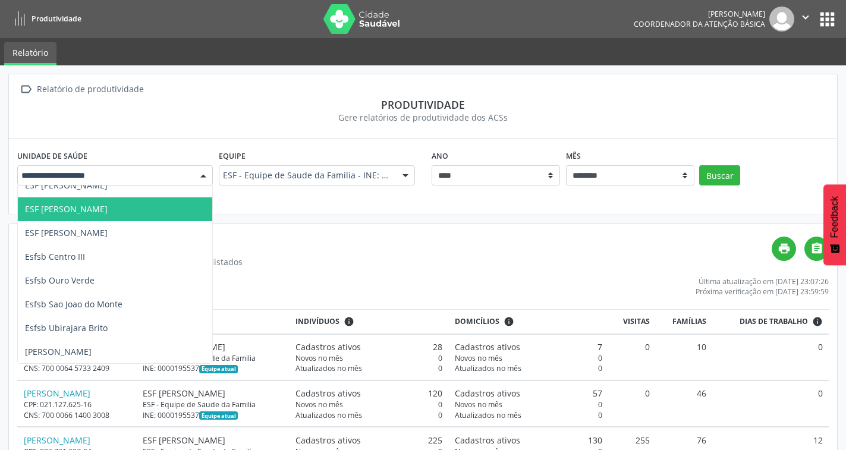
scroll to position [131, 0]
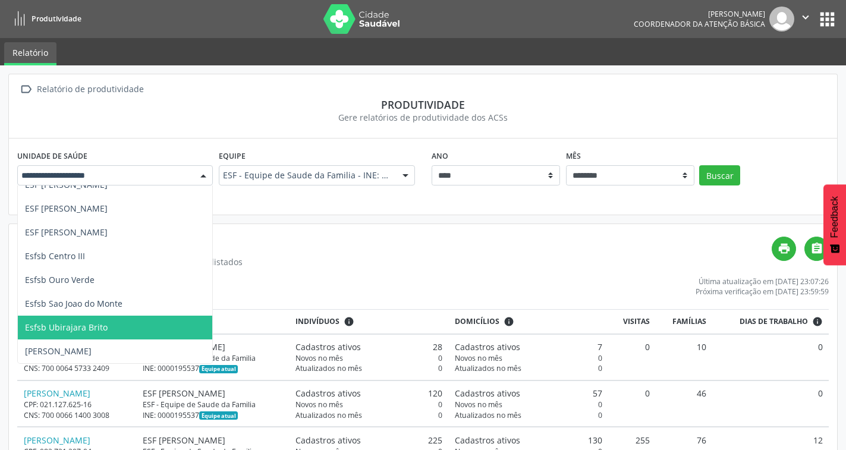
click at [88, 327] on span "Esfsb Ubirajara Brito" at bounding box center [66, 327] width 83 height 11
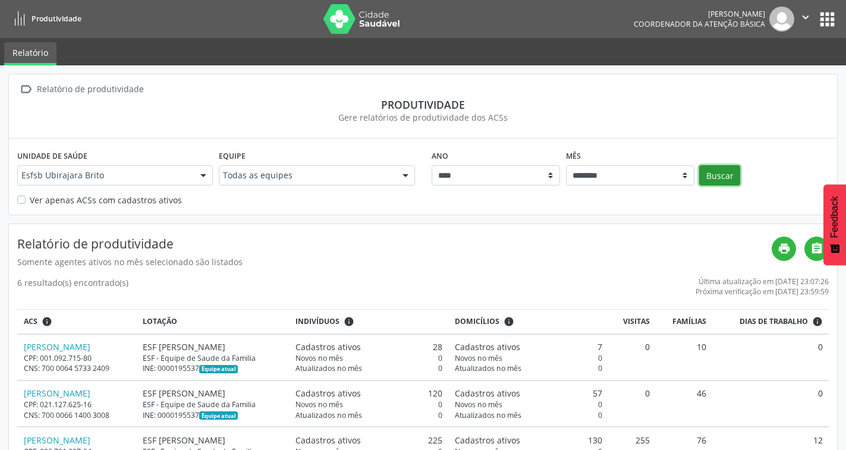
click at [729, 176] on button "Buscar" at bounding box center [719, 175] width 41 height 20
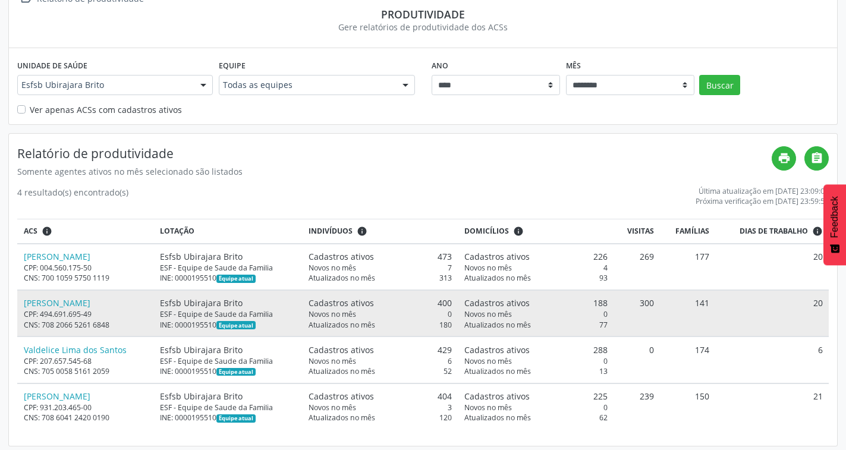
scroll to position [95, 0]
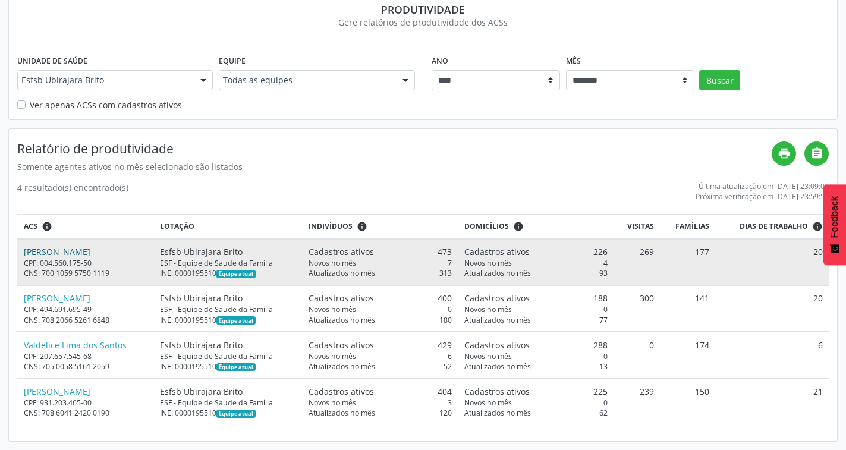
click at [70, 257] on link "[PERSON_NAME]" at bounding box center [57, 251] width 67 height 11
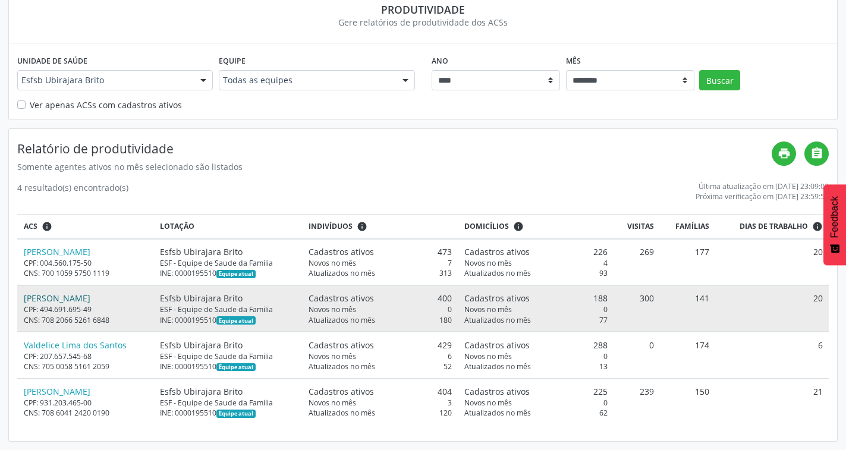
click at [59, 302] on link "[PERSON_NAME]" at bounding box center [57, 297] width 67 height 11
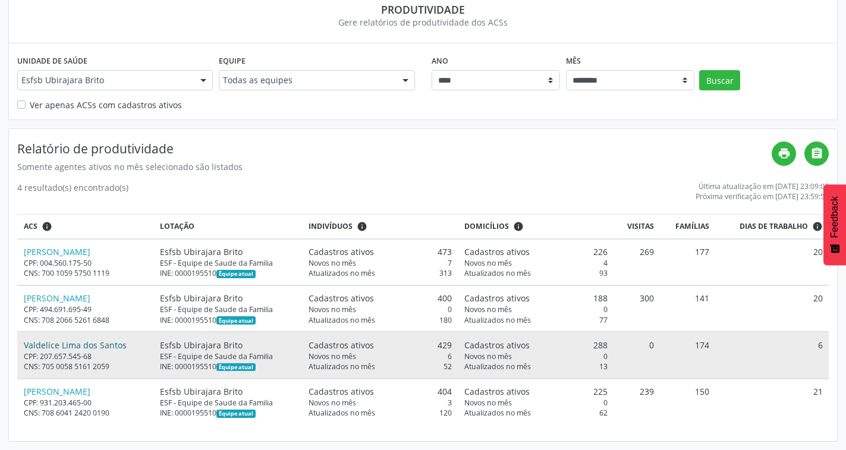
click at [73, 344] on link "Valdelice Lima dos Santos" at bounding box center [75, 344] width 103 height 11
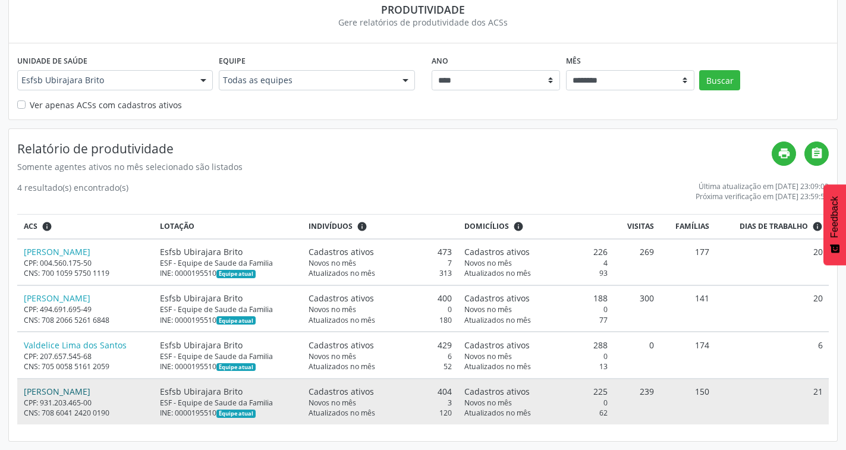
click at [38, 393] on link "[PERSON_NAME]" at bounding box center [57, 391] width 67 height 11
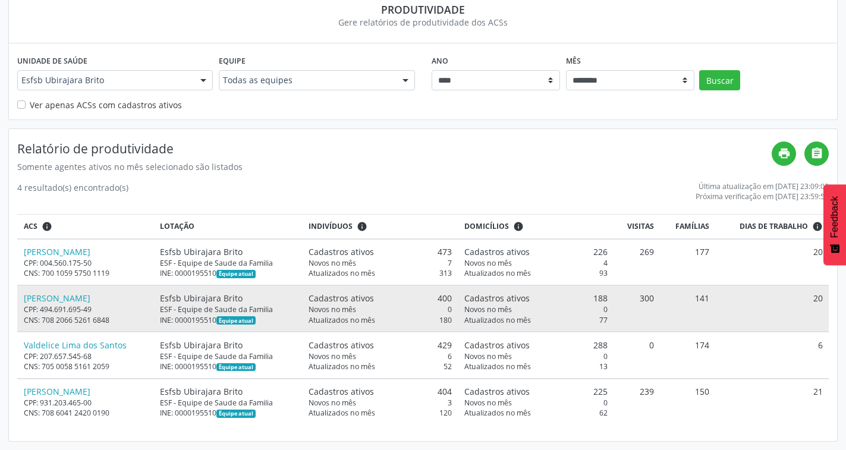
click at [50, 290] on td "[PERSON_NAME] CPF: 494.691.695-49 CNS: 708 2066 5261 6848" at bounding box center [85, 308] width 137 height 46
click at [77, 302] on link "[PERSON_NAME]" at bounding box center [57, 297] width 67 height 11
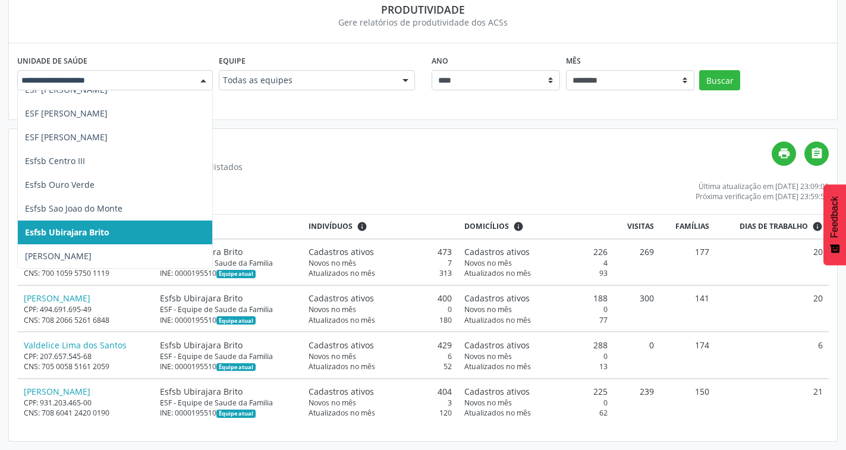
click at [209, 83] on div at bounding box center [203, 81] width 18 height 20
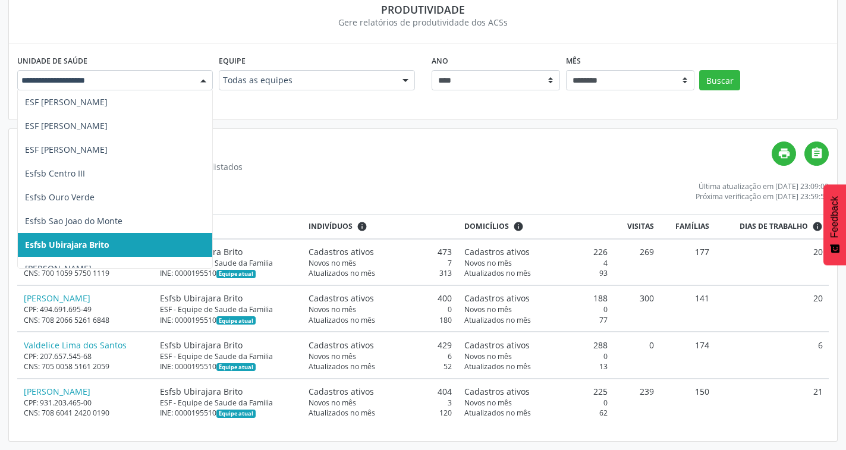
scroll to position [131, 0]
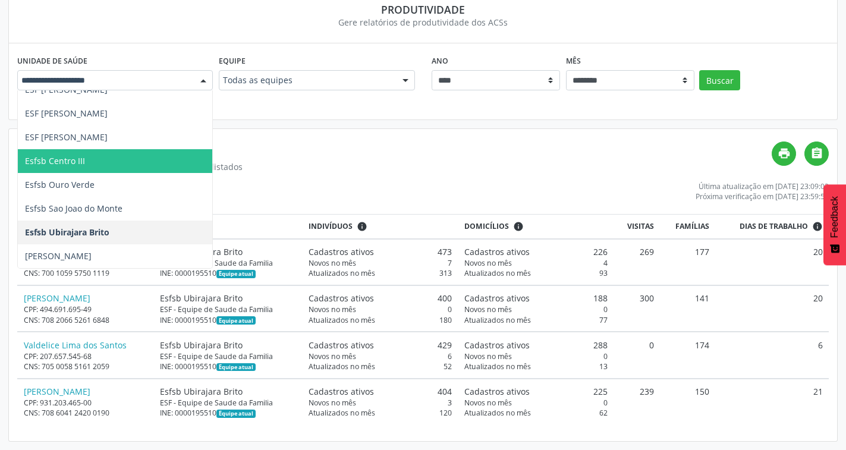
click at [78, 159] on span "Esfsb Centro III" at bounding box center [55, 160] width 60 height 11
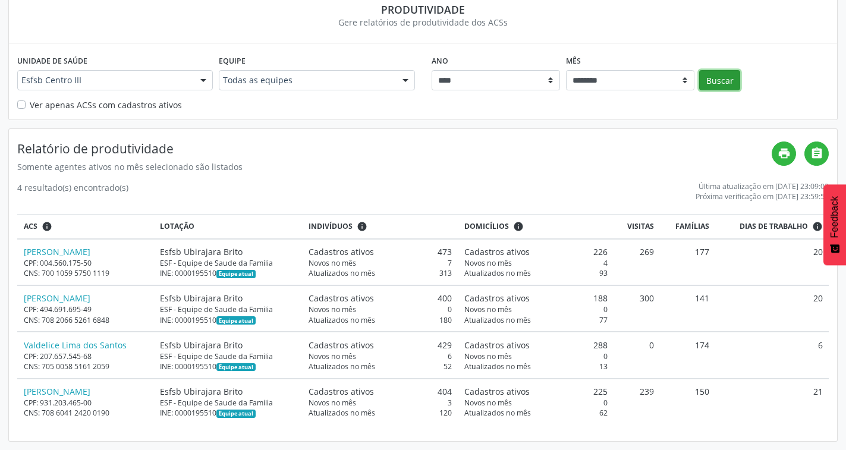
click at [737, 78] on button "Buscar" at bounding box center [719, 80] width 41 height 20
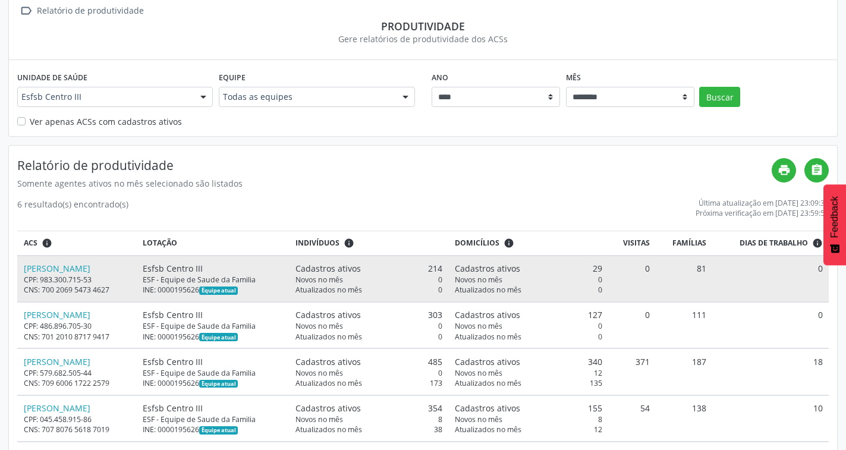
scroll to position [188, 0]
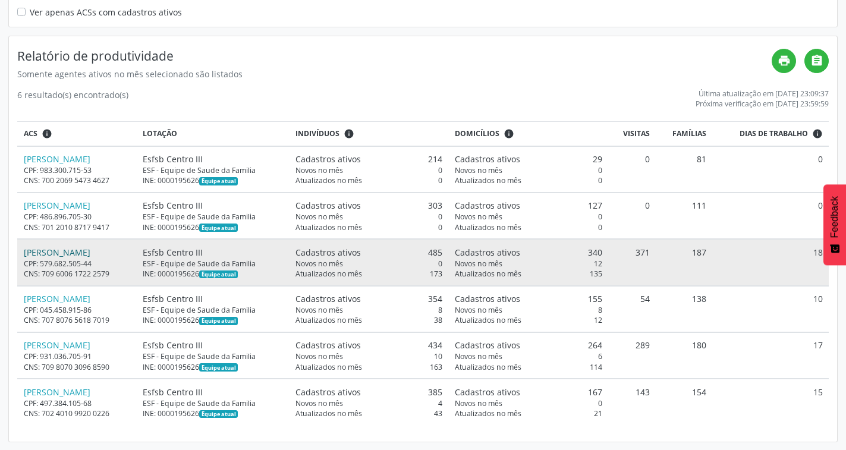
click at [60, 251] on link "[PERSON_NAME]" at bounding box center [57, 252] width 67 height 11
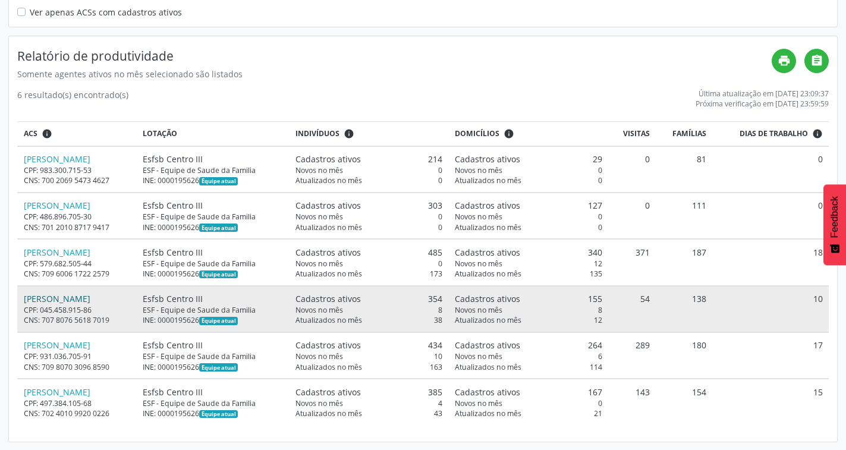
click at [58, 298] on link "[PERSON_NAME]" at bounding box center [57, 298] width 67 height 11
click at [70, 300] on link "[PERSON_NAME]" at bounding box center [57, 298] width 67 height 11
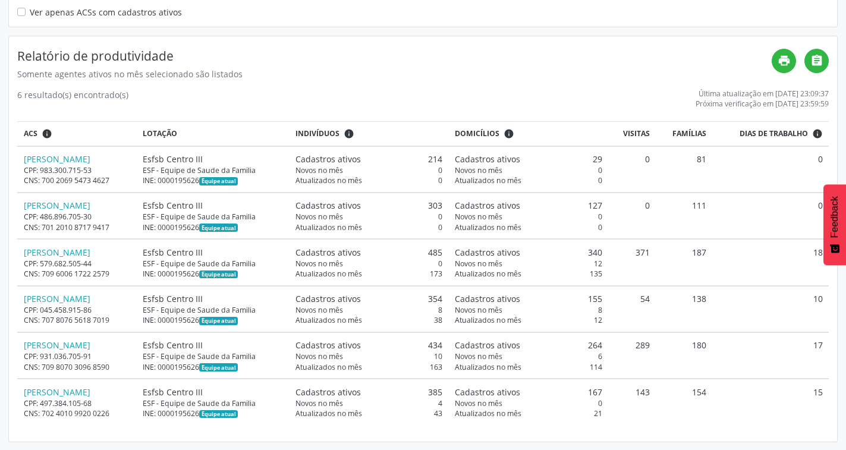
click at [307, 83] on div "Relatório de produtividade Somente agentes ativos no mês selecionado são listad…" at bounding box center [423, 238] width 828 height 405
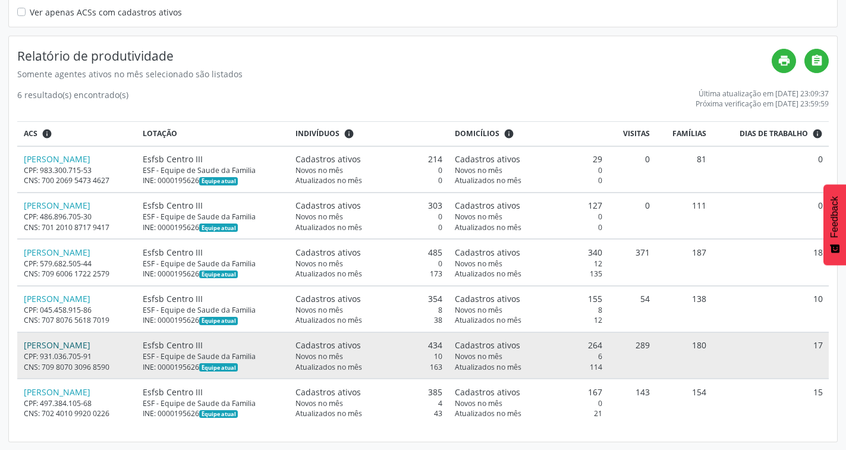
click at [88, 349] on link "[PERSON_NAME]" at bounding box center [57, 344] width 67 height 11
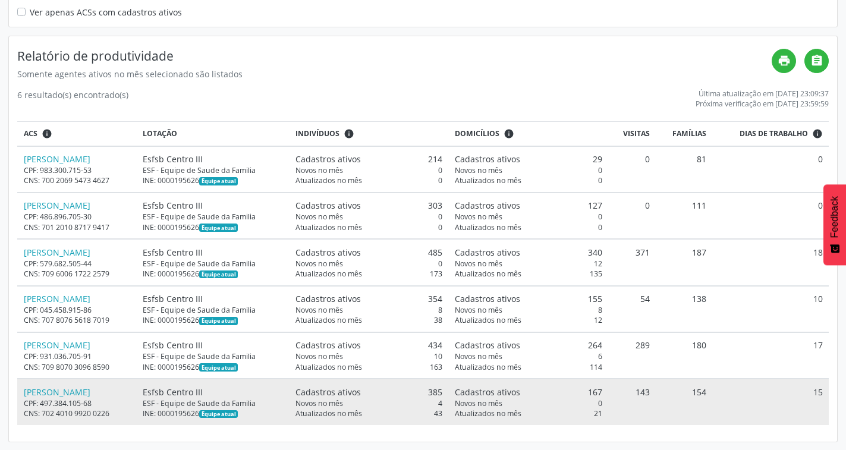
click at [75, 399] on div "CPF: 497.384.105-68" at bounding box center [77, 403] width 107 height 10
click at [73, 394] on link "[PERSON_NAME]" at bounding box center [57, 391] width 67 height 11
click at [55, 395] on link "[PERSON_NAME]" at bounding box center [57, 391] width 67 height 11
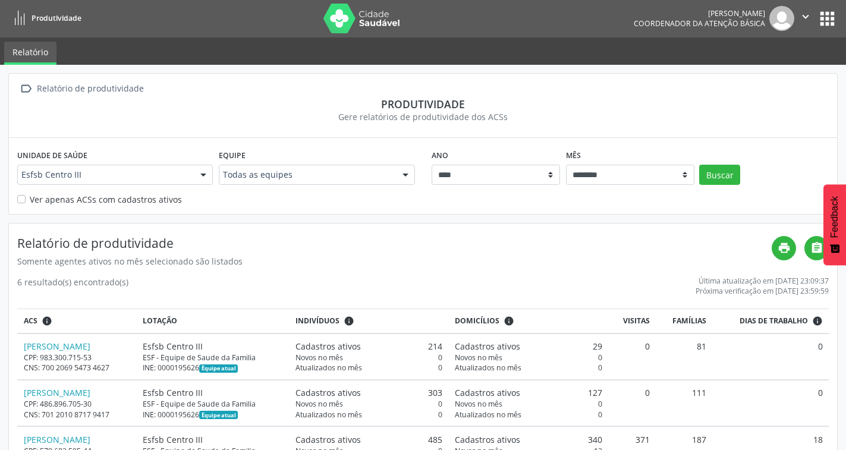
scroll to position [0, 0]
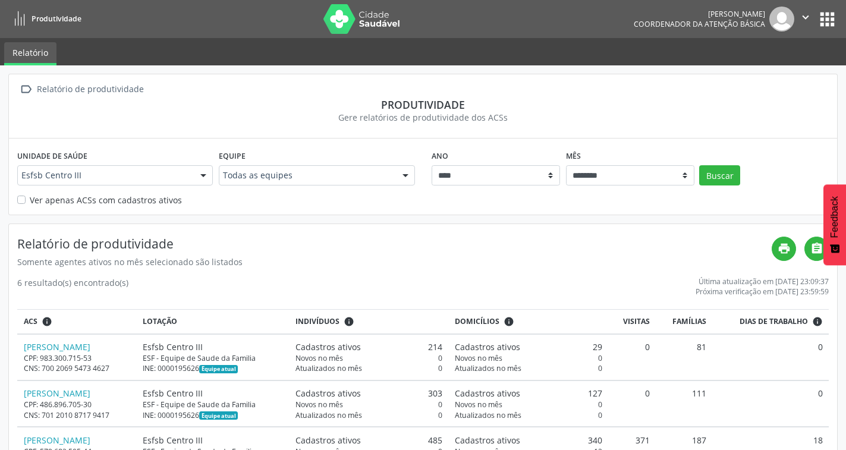
click at [199, 177] on div at bounding box center [203, 176] width 18 height 20
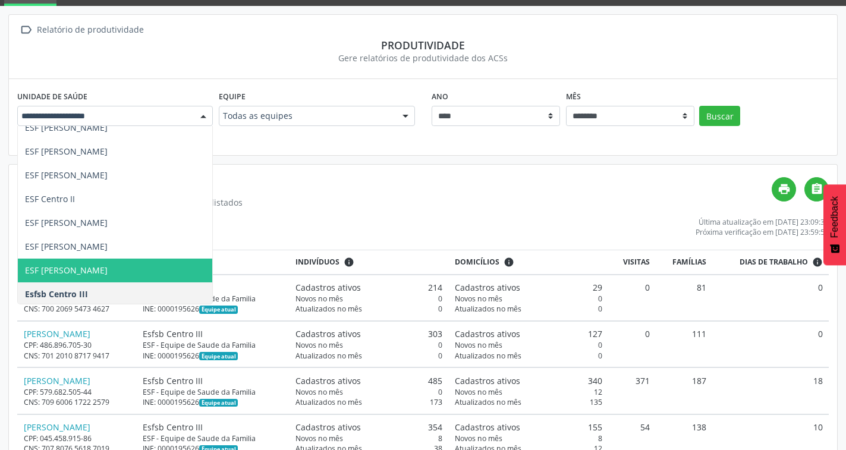
scroll to position [12, 0]
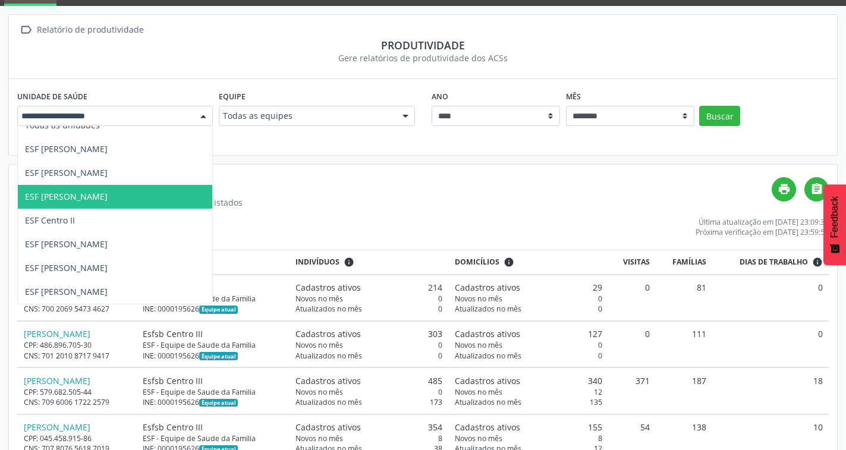
click at [108, 191] on span "ESF [PERSON_NAME]" at bounding box center [66, 196] width 83 height 11
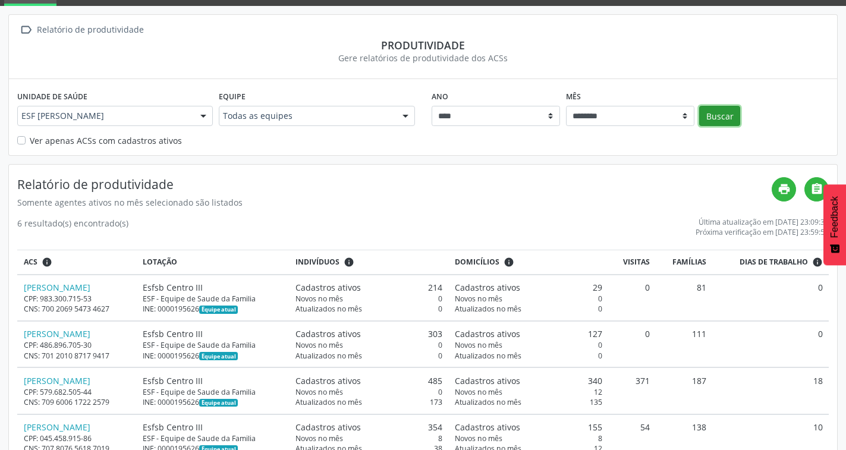
click at [716, 114] on button "Buscar" at bounding box center [719, 116] width 41 height 20
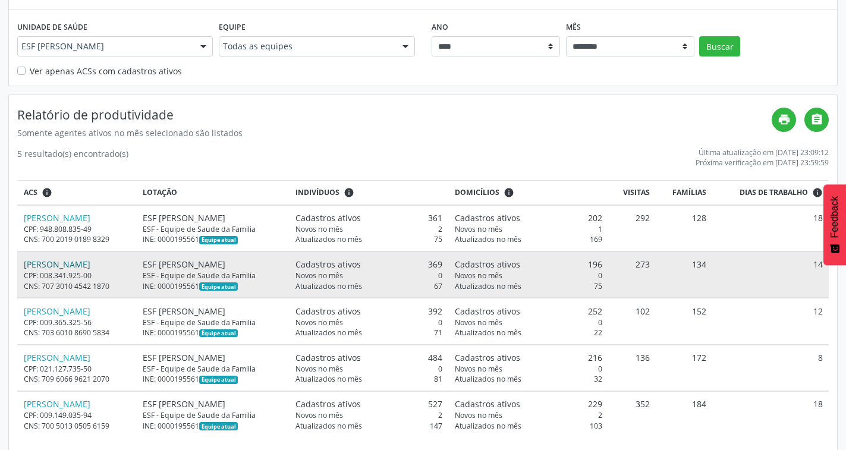
scroll to position [141, 0]
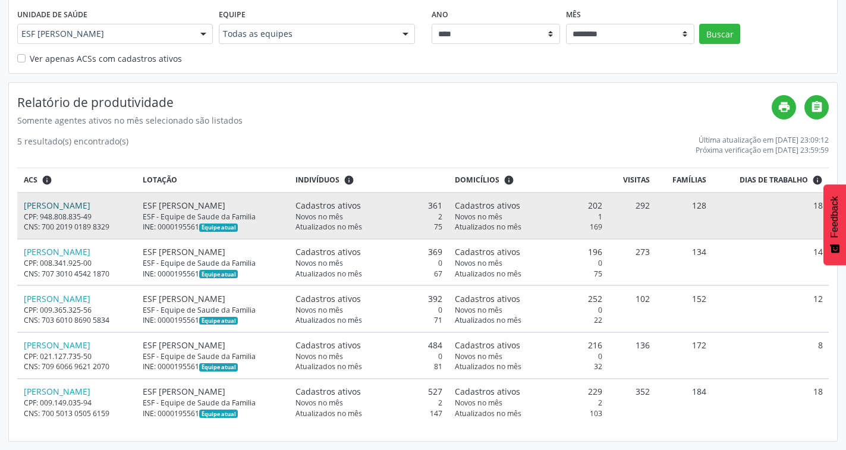
click at [90, 203] on link "[PERSON_NAME]" at bounding box center [57, 205] width 67 height 11
click at [85, 206] on link "[PERSON_NAME]" at bounding box center [57, 205] width 67 height 11
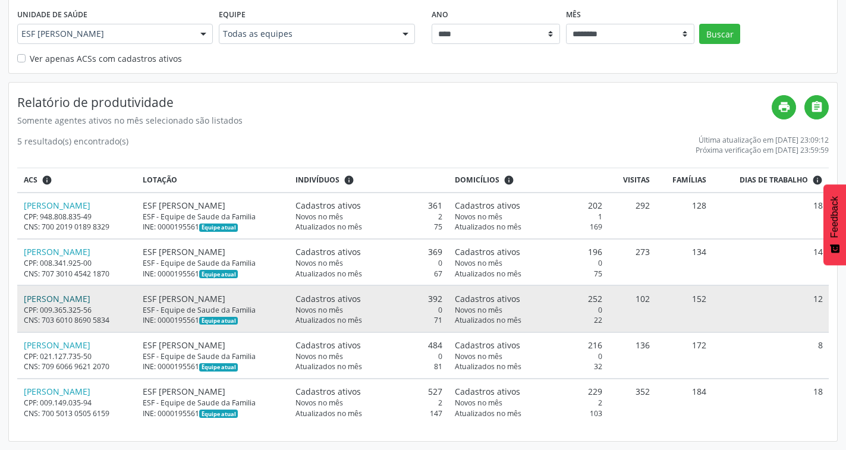
click at [90, 302] on link "[PERSON_NAME]" at bounding box center [57, 298] width 67 height 11
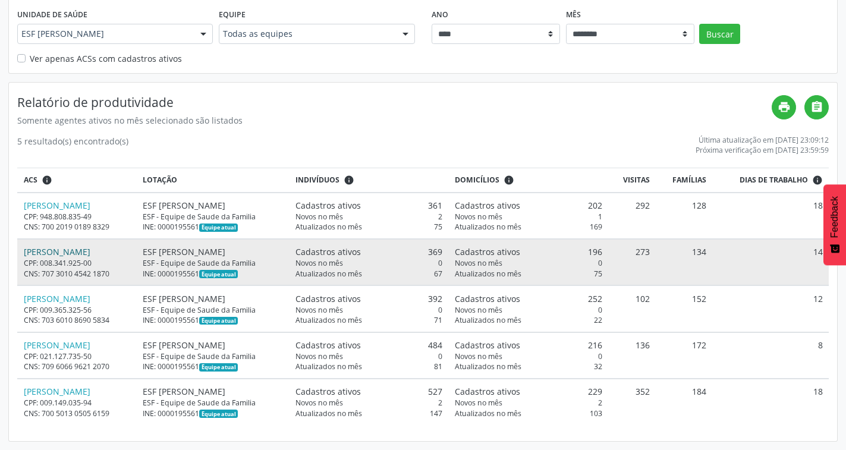
click at [61, 254] on link "[PERSON_NAME]" at bounding box center [57, 251] width 67 height 11
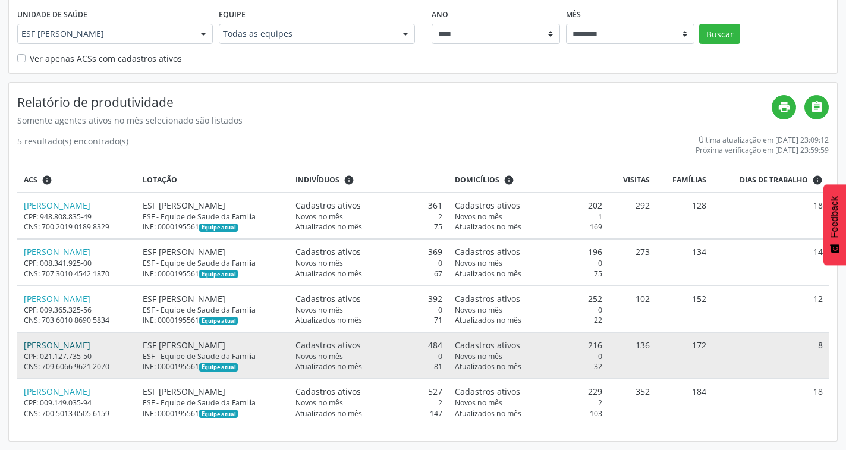
click at [56, 345] on link "[PERSON_NAME]" at bounding box center [57, 344] width 67 height 11
click at [131, 345] on div "[PERSON_NAME]" at bounding box center [77, 345] width 107 height 12
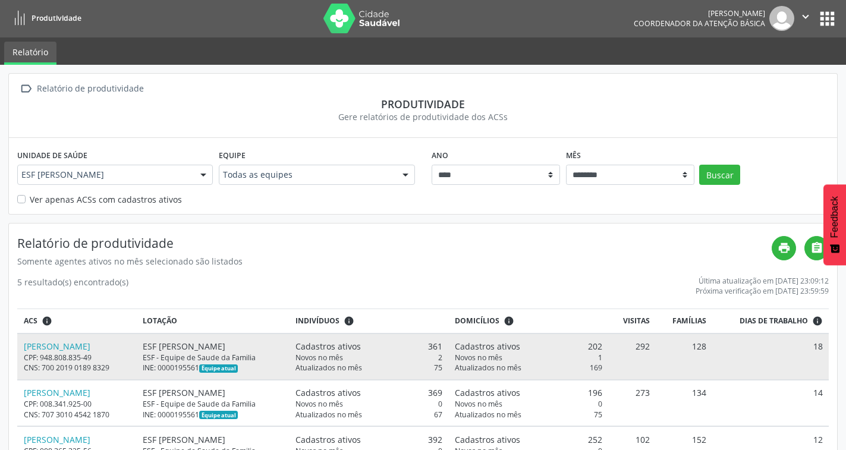
scroll to position [0, 0]
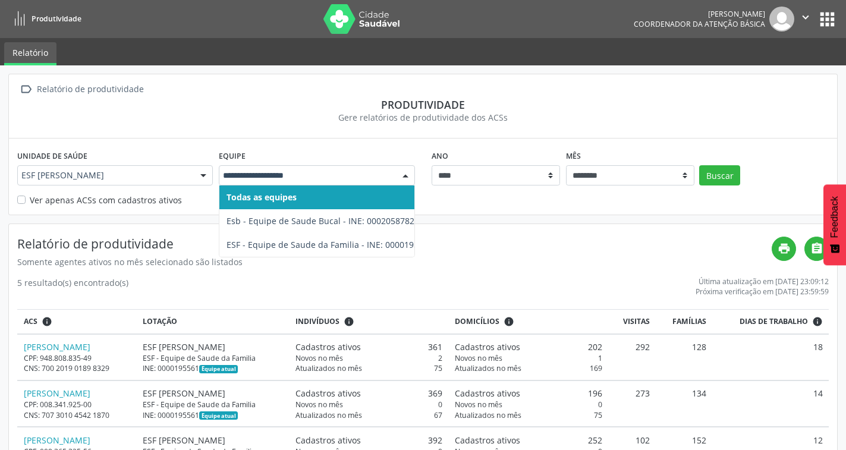
click at [401, 177] on div at bounding box center [405, 176] width 18 height 20
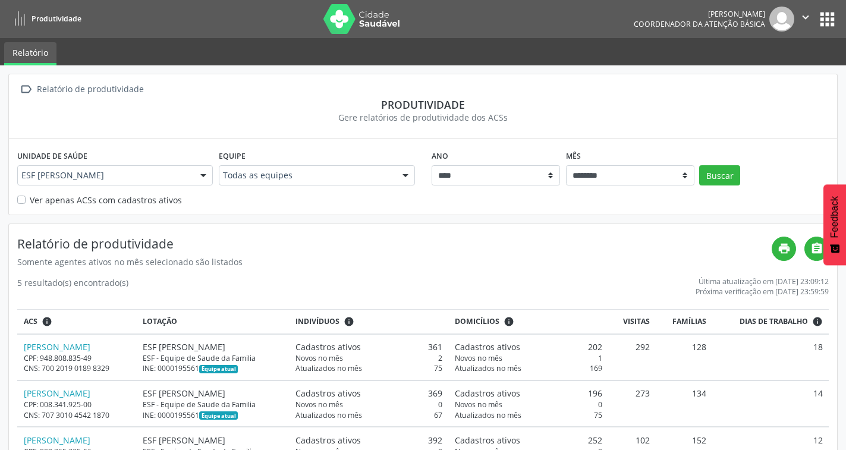
click at [564, 274] on div "Relatório de produtividade Somente agentes ativos no mês selecionado são listad…" at bounding box center [423, 403] width 828 height 358
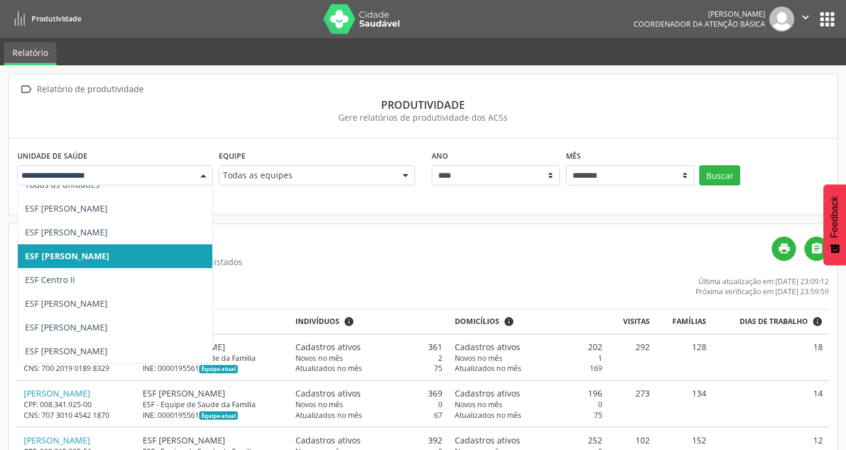
click at [197, 179] on div at bounding box center [203, 176] width 18 height 20
click at [109, 253] on span "ESF [PERSON_NAME]" at bounding box center [67, 255] width 84 height 11
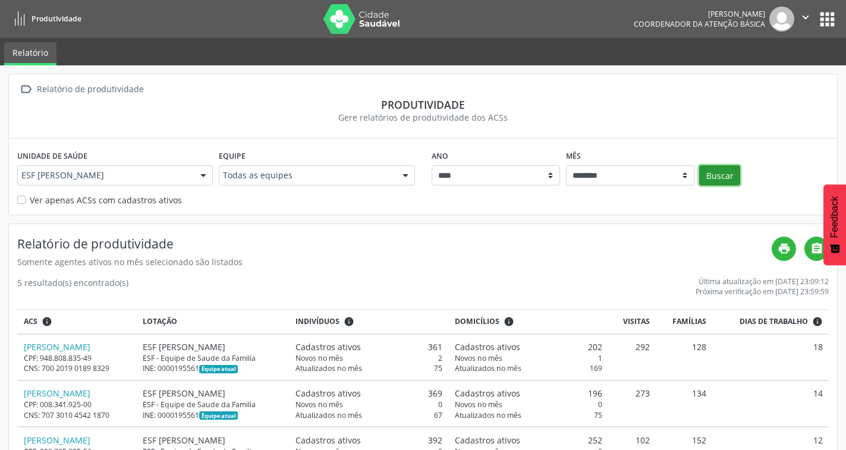
click at [714, 174] on button "Buscar" at bounding box center [719, 175] width 41 height 20
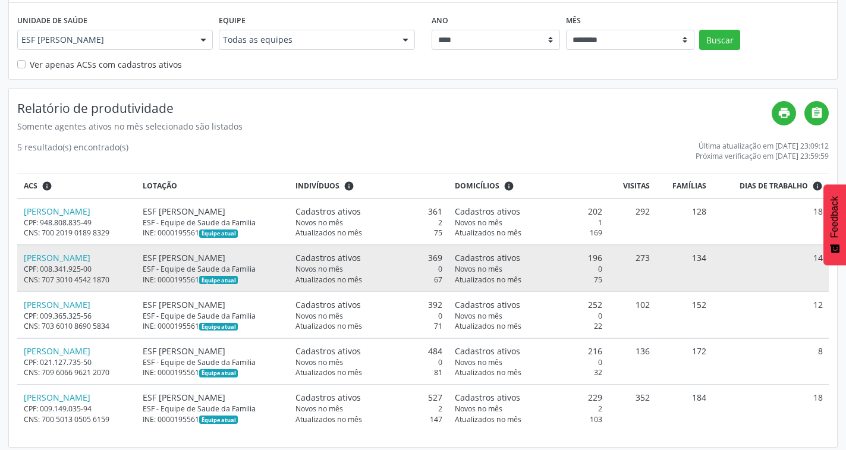
scroll to position [141, 0]
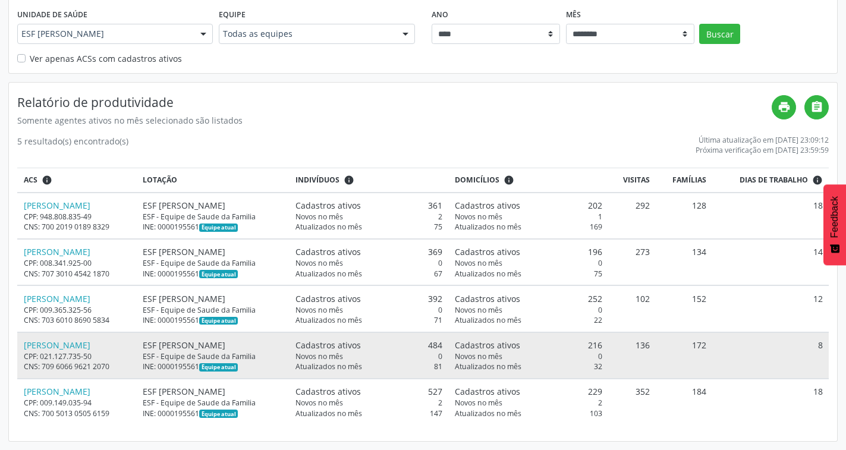
click at [215, 347] on div "ESF [PERSON_NAME]" at bounding box center [213, 345] width 140 height 12
click at [89, 343] on link "[PERSON_NAME]" at bounding box center [57, 344] width 67 height 11
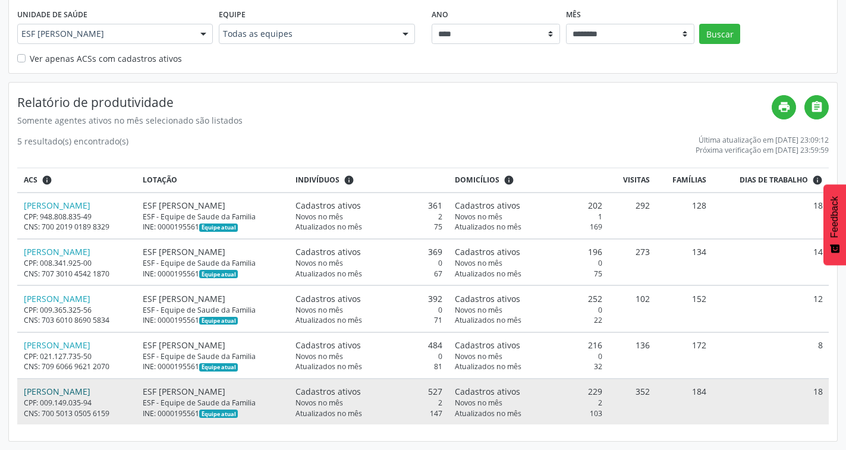
click at [74, 393] on link "[PERSON_NAME]" at bounding box center [57, 391] width 67 height 11
click at [90, 392] on link "[PERSON_NAME]" at bounding box center [57, 391] width 67 height 11
